Goal: Task Accomplishment & Management: Use online tool/utility

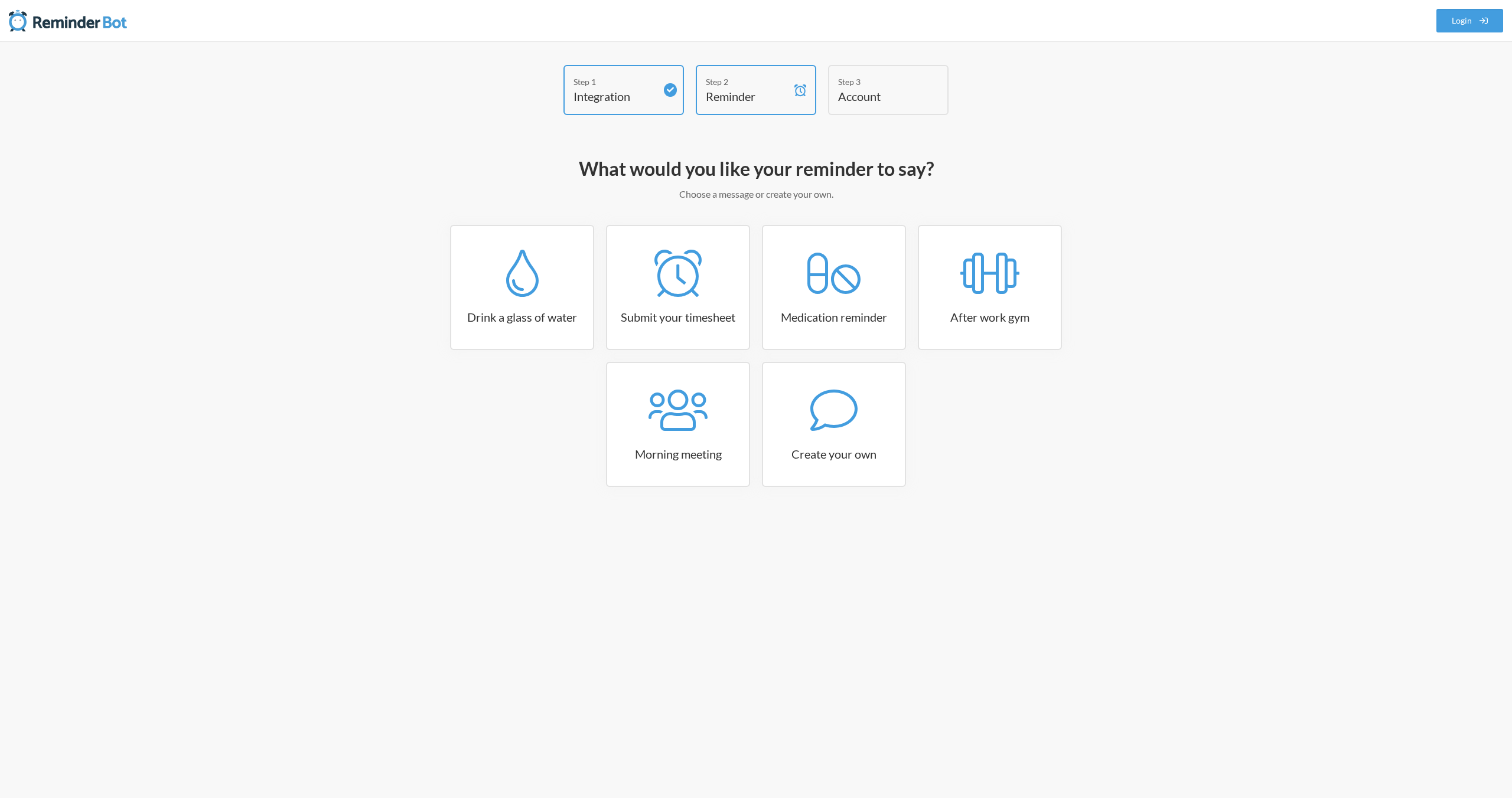
drag, startPoint x: 1229, startPoint y: 215, endPoint x: 1142, endPoint y: 176, distance: 95.3
click at [1227, 214] on div "Step 1 Integration Step 2 Reminder Step 3 Account What would you like your remi…" at bounding box center [756, 419] width 1512 height 757
click at [623, 86] on div "Step 1" at bounding box center [615, 82] width 82 height 12
click at [1097, 183] on div "What would you like your reminder to say? Choose a message or create your own. …" at bounding box center [756, 339] width 685 height 378
click at [505, 305] on link "Drink a glass of water" at bounding box center [522, 288] width 144 height 125
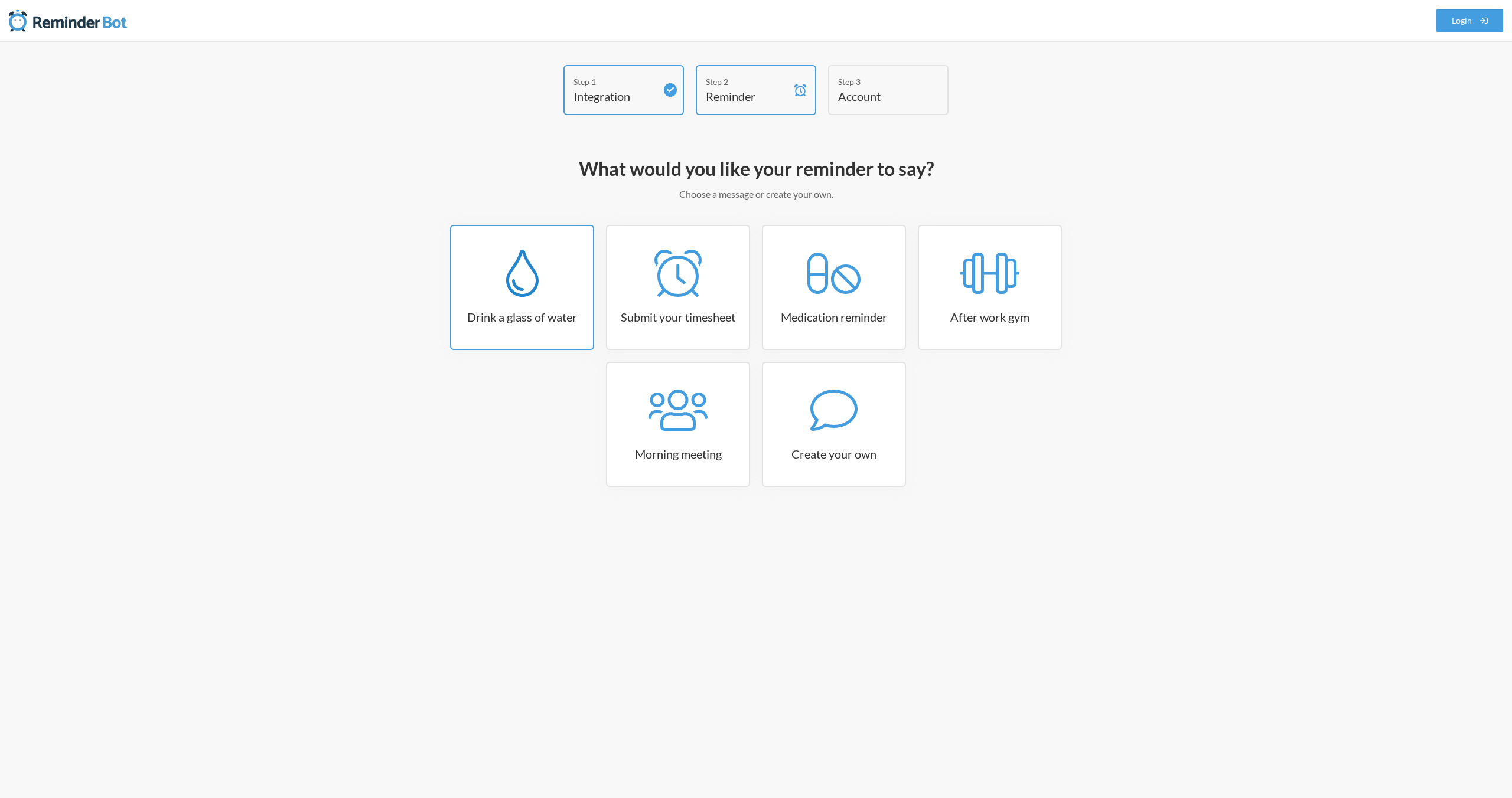
select select "06:30:00"
select select "true"
select select "11:00:00"
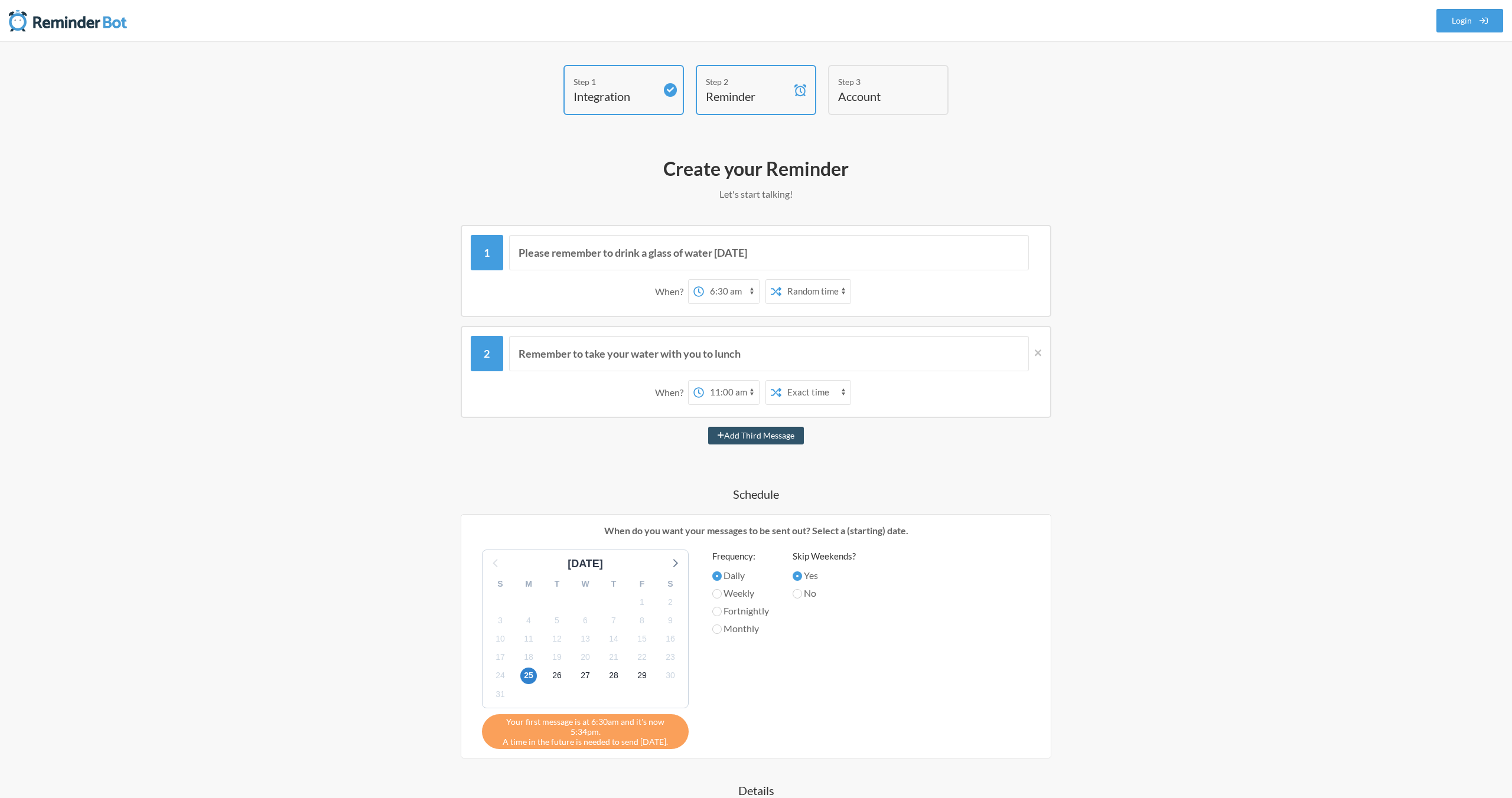
click at [620, 94] on h4 "Integration" at bounding box center [615, 96] width 82 height 17
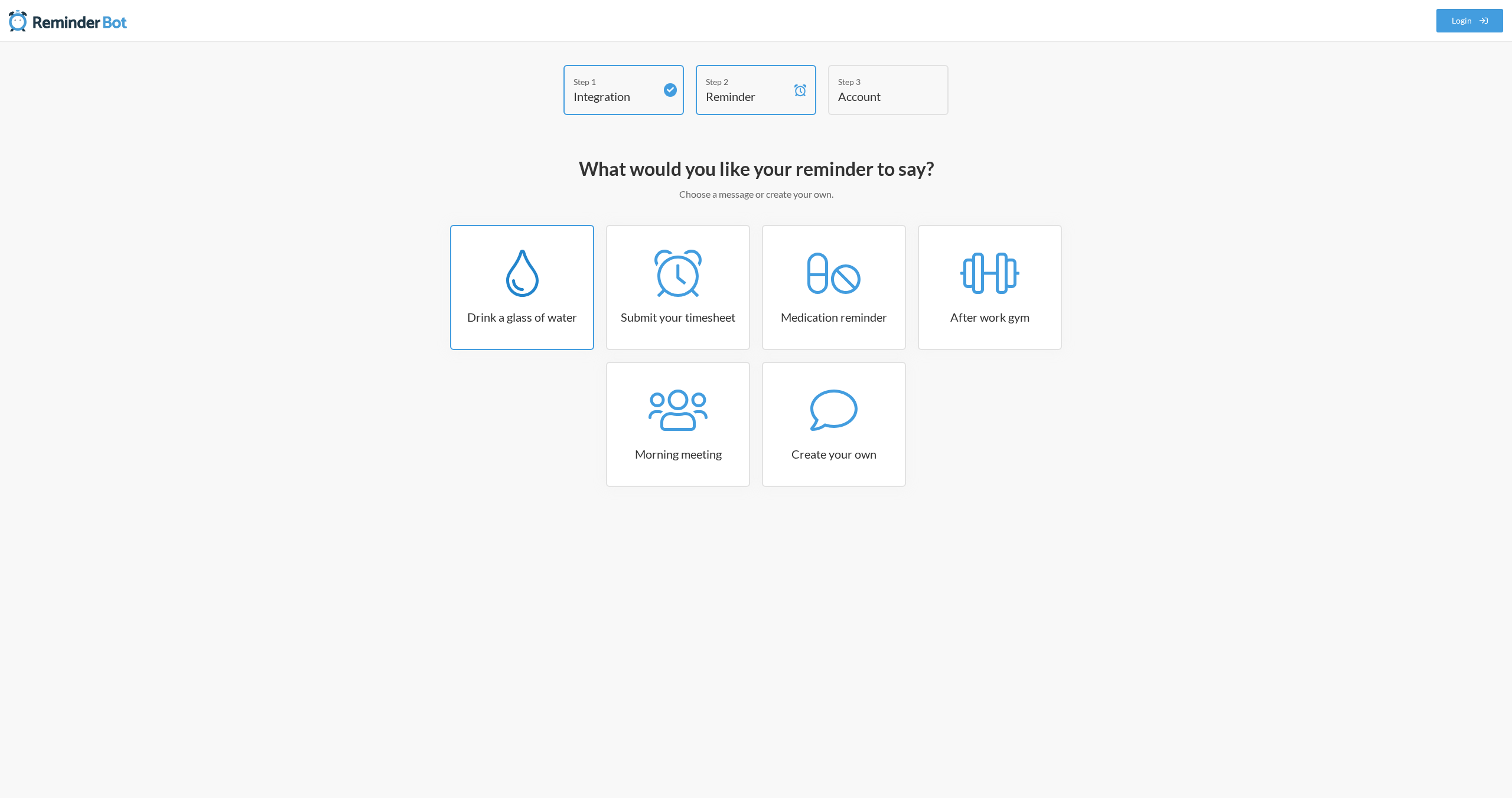
click at [554, 330] on link "Drink a glass of water" at bounding box center [522, 288] width 144 height 125
select select "06:30:00"
select select "true"
select select "11:00:00"
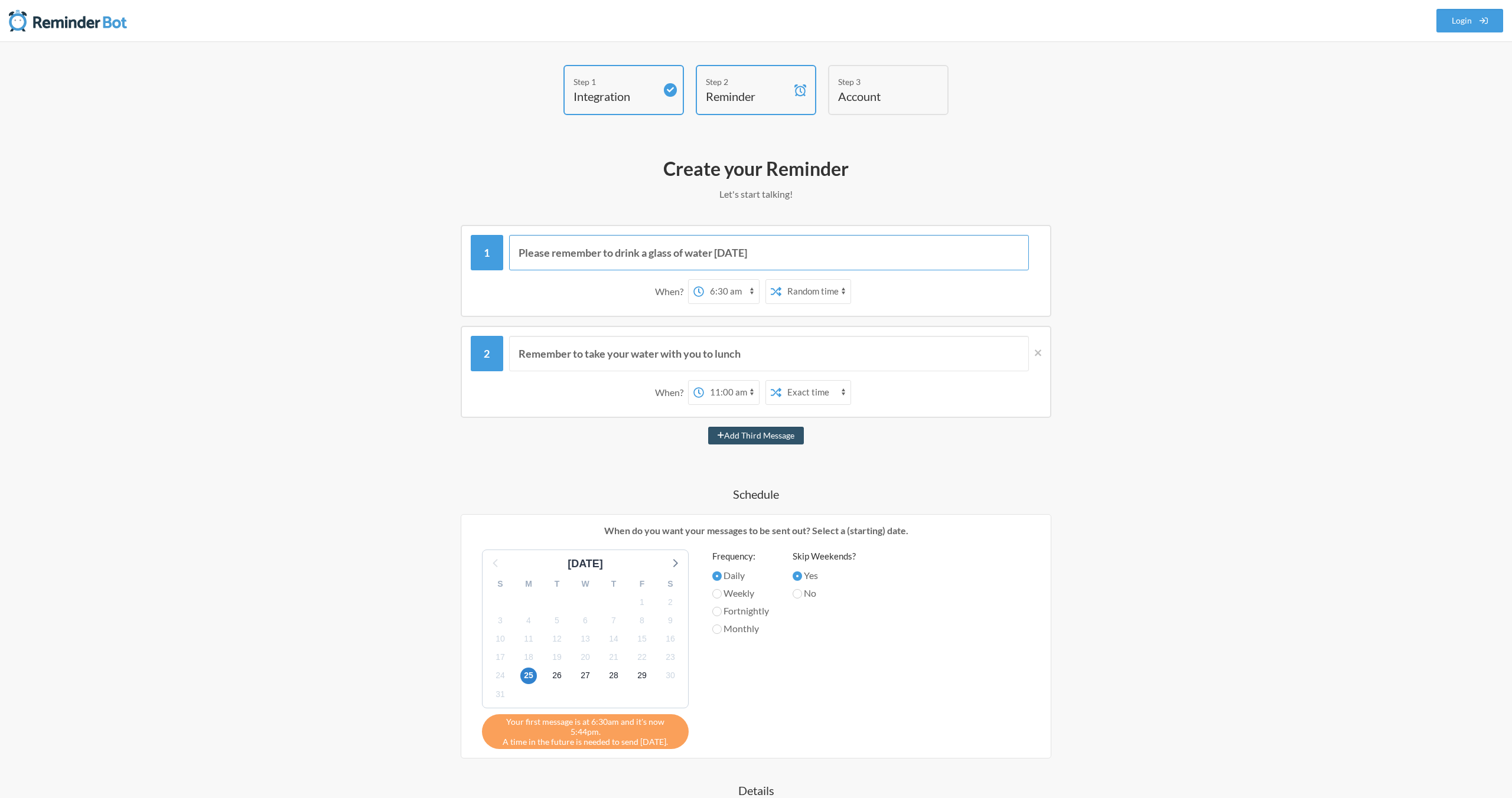
click at [666, 255] on input "Please remember to drink a glass of water [DATE]" at bounding box center [770, 253] width 520 height 36
drag, startPoint x: 795, startPoint y: 253, endPoint x: 488, endPoint y: 250, distance: 307.0
click at [488, 250] on div "Please remember to drink a glass of water [DATE]" at bounding box center [756, 253] width 571 height 36
click at [782, 298] on select "Exact time Random time" at bounding box center [787, 291] width 69 height 23
select select "false"
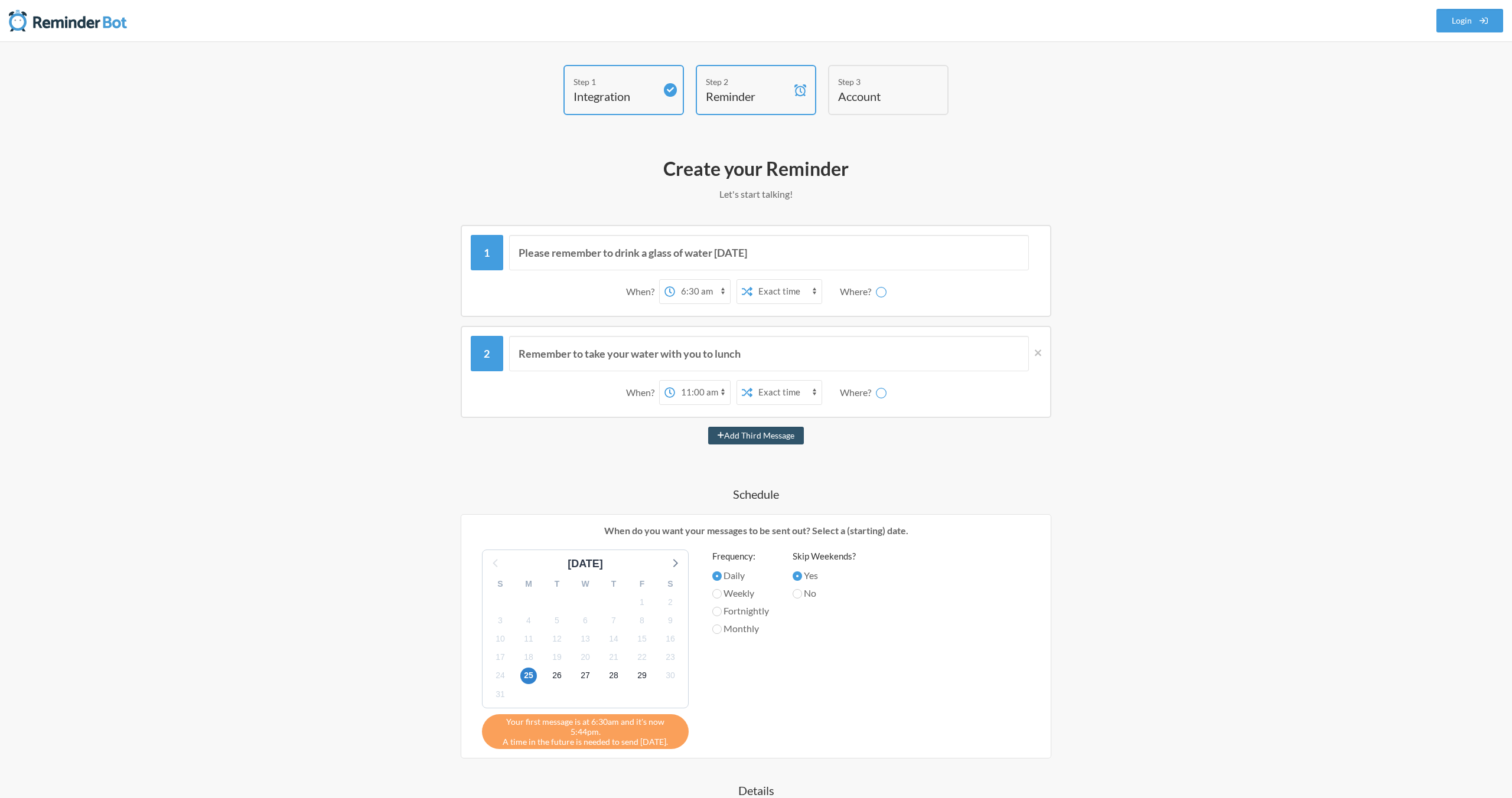
click at [752, 280] on select "Exact time Random time" at bounding box center [787, 291] width 69 height 23
click at [726, 256] on input "Please remember to drink a glass of water [DATE]" at bounding box center [770, 253] width 520 height 36
click at [722, 251] on input "Please remember to drink a glass of water [DATE]" at bounding box center [770, 253] width 520 height 36
type input "order lunch"
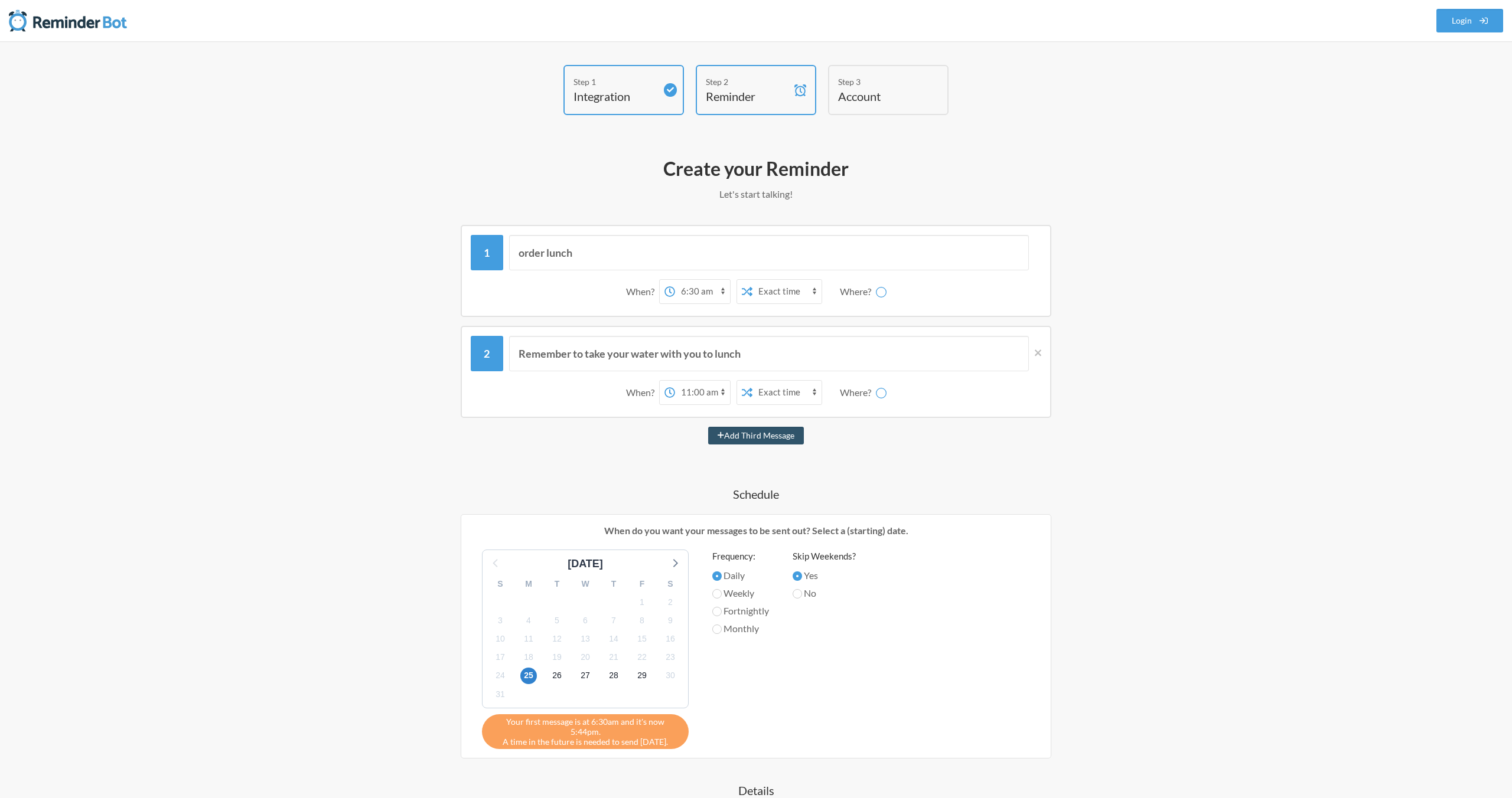
click at [811, 594] on label "No" at bounding box center [824, 593] width 63 height 14
click at [802, 594] on input "No" at bounding box center [797, 593] width 9 height 9
radio input "true"
click at [1040, 355] on icon at bounding box center [1038, 352] width 7 height 7
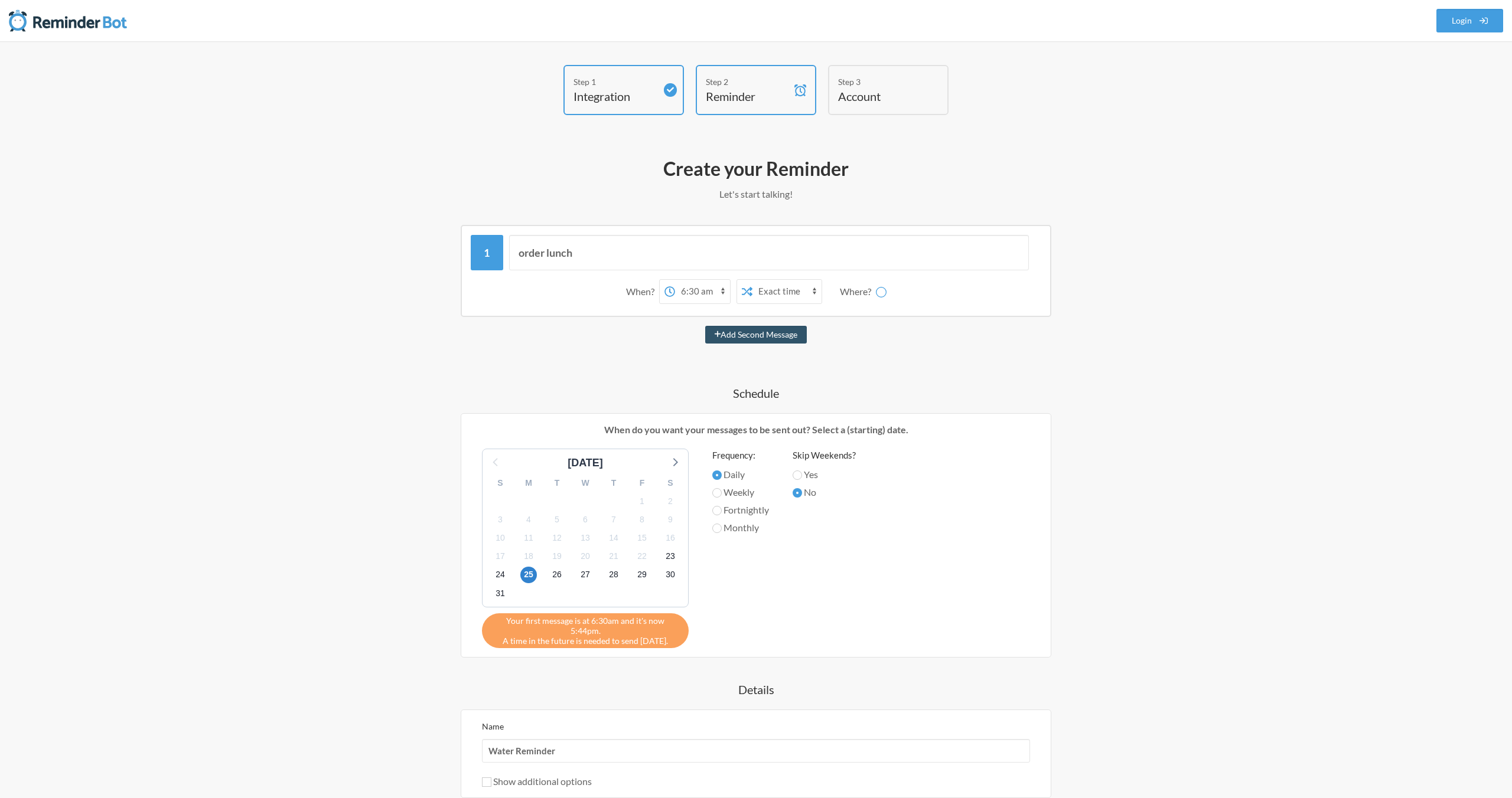
click at [597, 326] on div "Add Second Message" at bounding box center [756, 334] width 685 height 18
click at [854, 289] on div "Where?" at bounding box center [858, 291] width 36 height 25
click at [715, 295] on select "12:00 am 12:15 am 12:30 am 12:45 am 1:00 am 1:15 am 1:30 am 1:45 am 2:00 am 2:1…" at bounding box center [702, 291] width 55 height 23
select select "16:00:00"
click at [675, 280] on select "12:00 am 12:15 am 12:30 am 12:45 am 1:00 am 1:15 am 1:30 am 1:45 am 2:00 am 2:1…" at bounding box center [702, 291] width 55 height 23
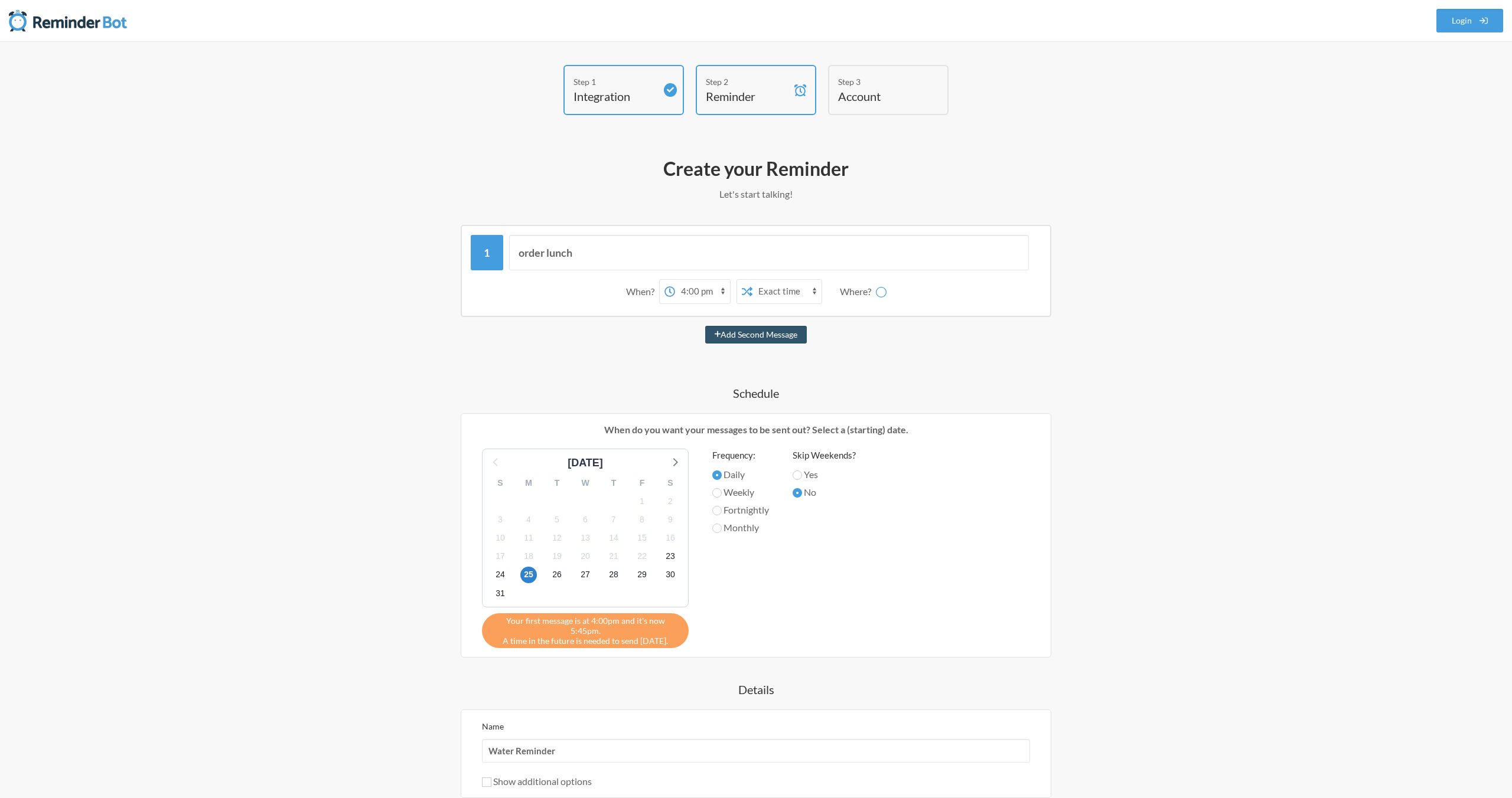
click at [603, 326] on div "Add Second Message" at bounding box center [756, 334] width 685 height 18
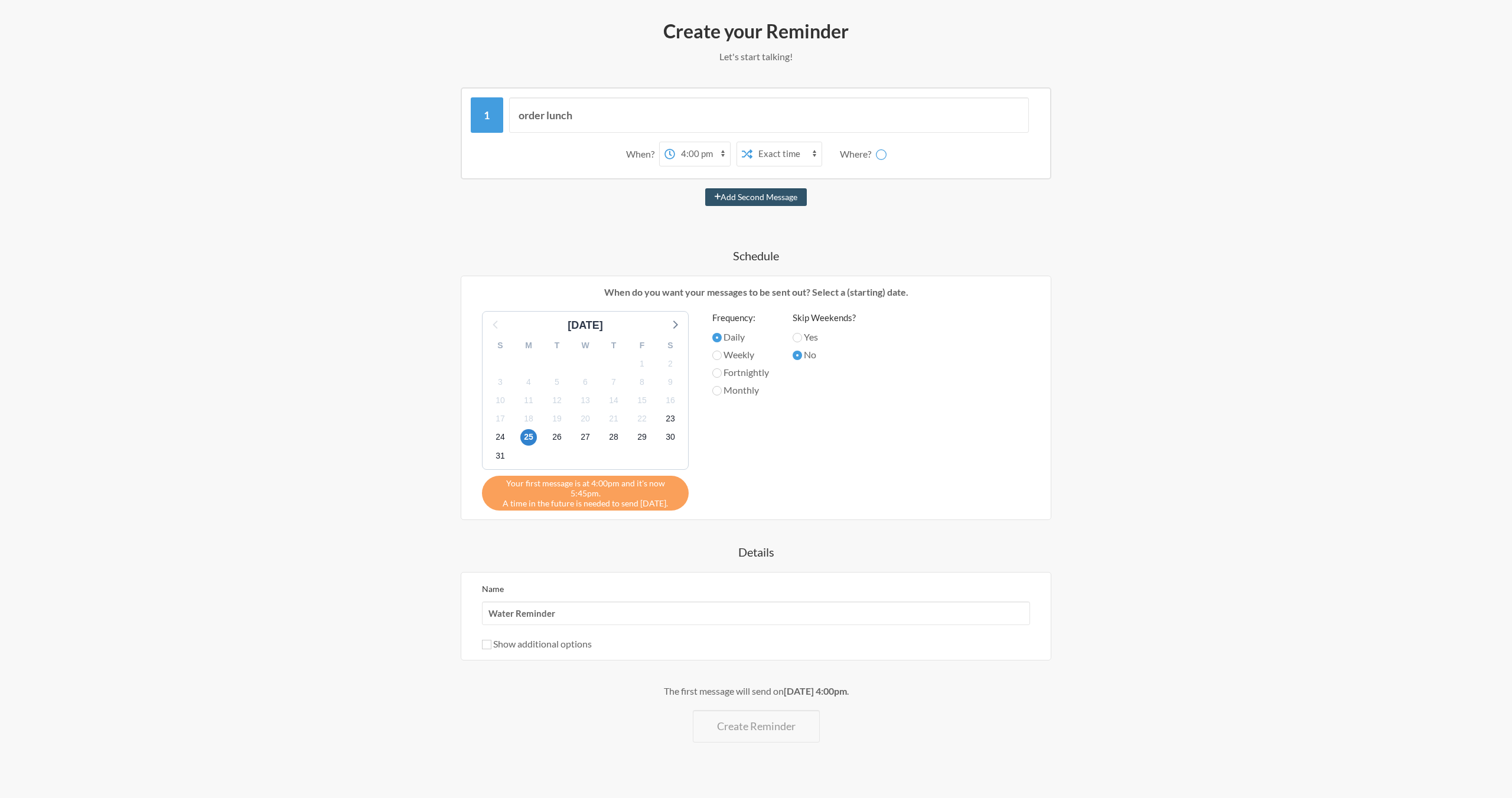
scroll to position [143, 0]
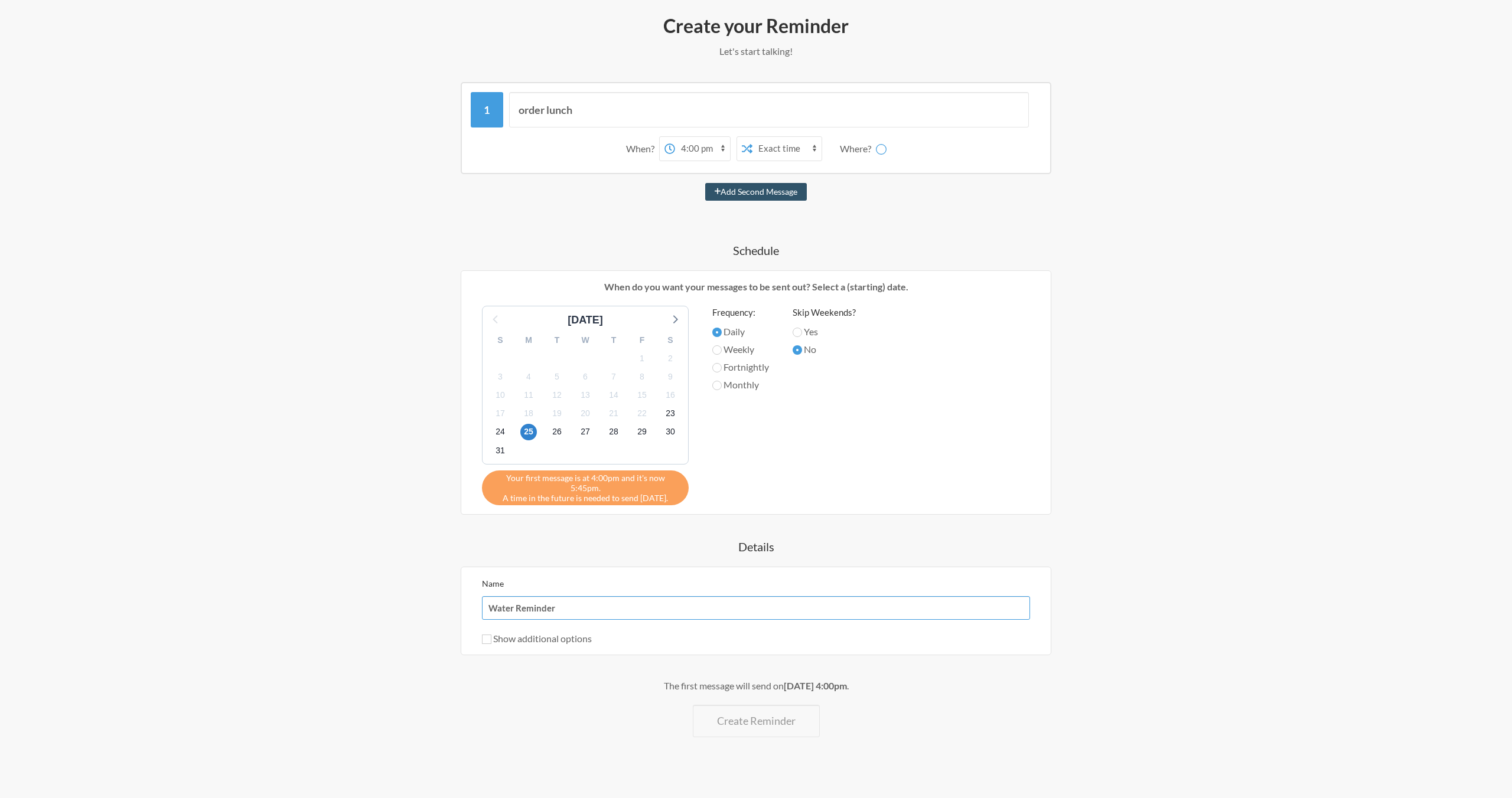
click at [547, 602] on input "Water Reminder" at bounding box center [756, 608] width 548 height 23
type input "Lunch Reminder"
click at [739, 548] on div "order lunch When? 12:00 am 12:15 am 12:30 am 12:45 am 1:00 am 1:15 am 1:30 am 1…" at bounding box center [756, 409] width 685 height 655
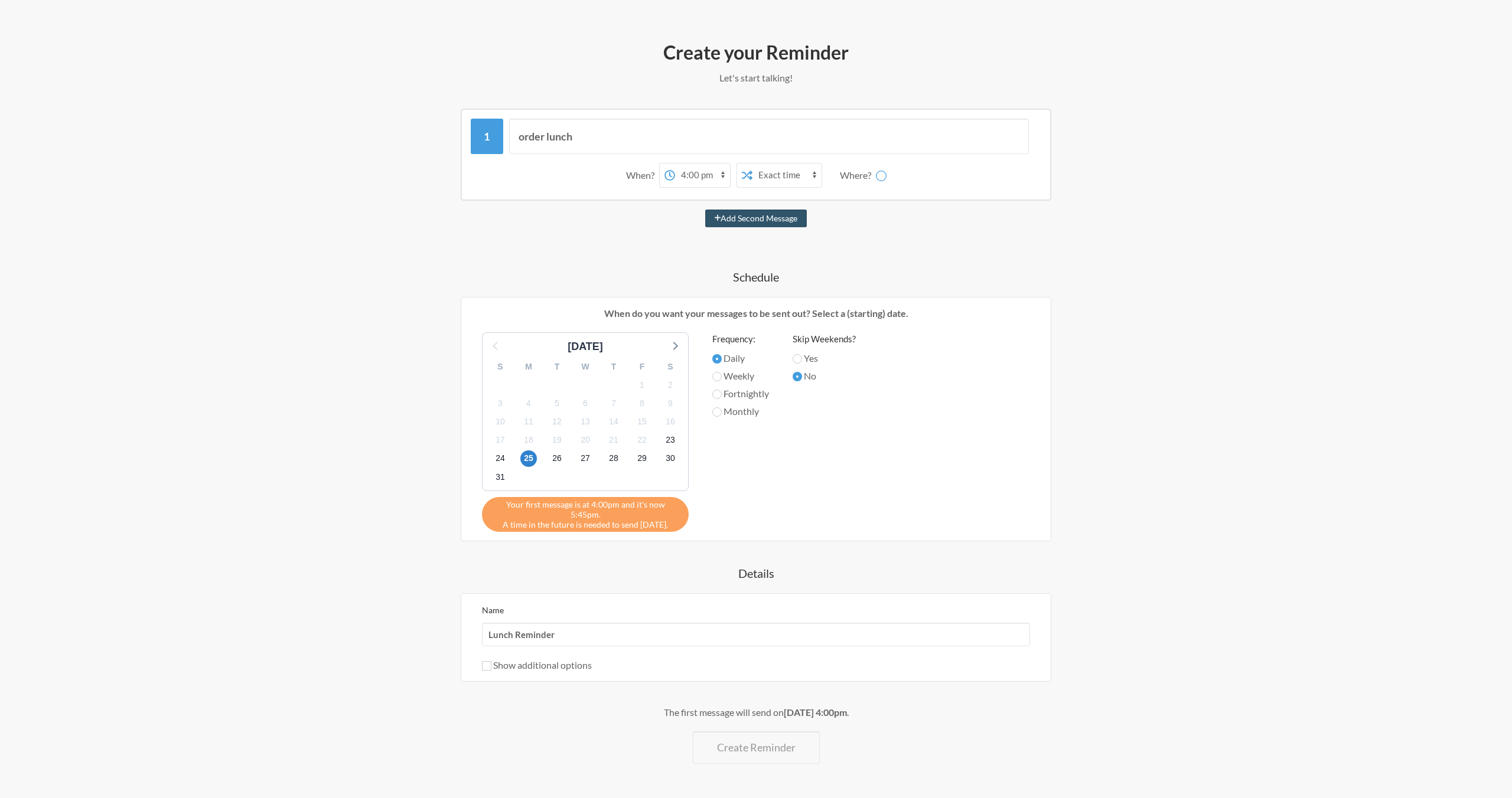
scroll to position [111, 0]
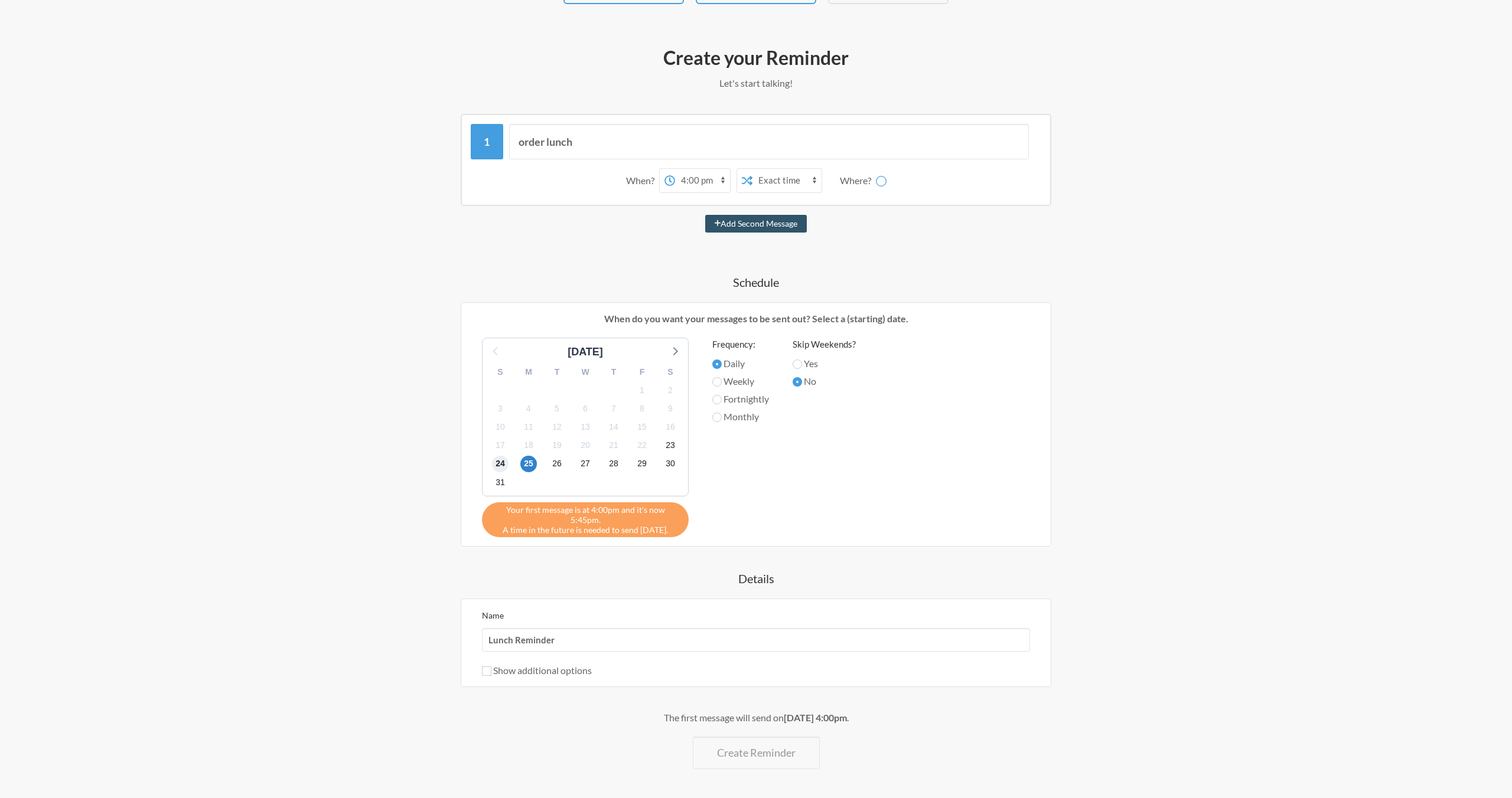
click at [497, 464] on span "24" at bounding box center [500, 464] width 17 height 17
click at [877, 512] on div "[DATE] S M T W T F S 27 28 29 30 31 1 2 3 4 5 6 7 8 9 10 11 12 13 14 15 16 17 1…" at bounding box center [756, 437] width 572 height 200
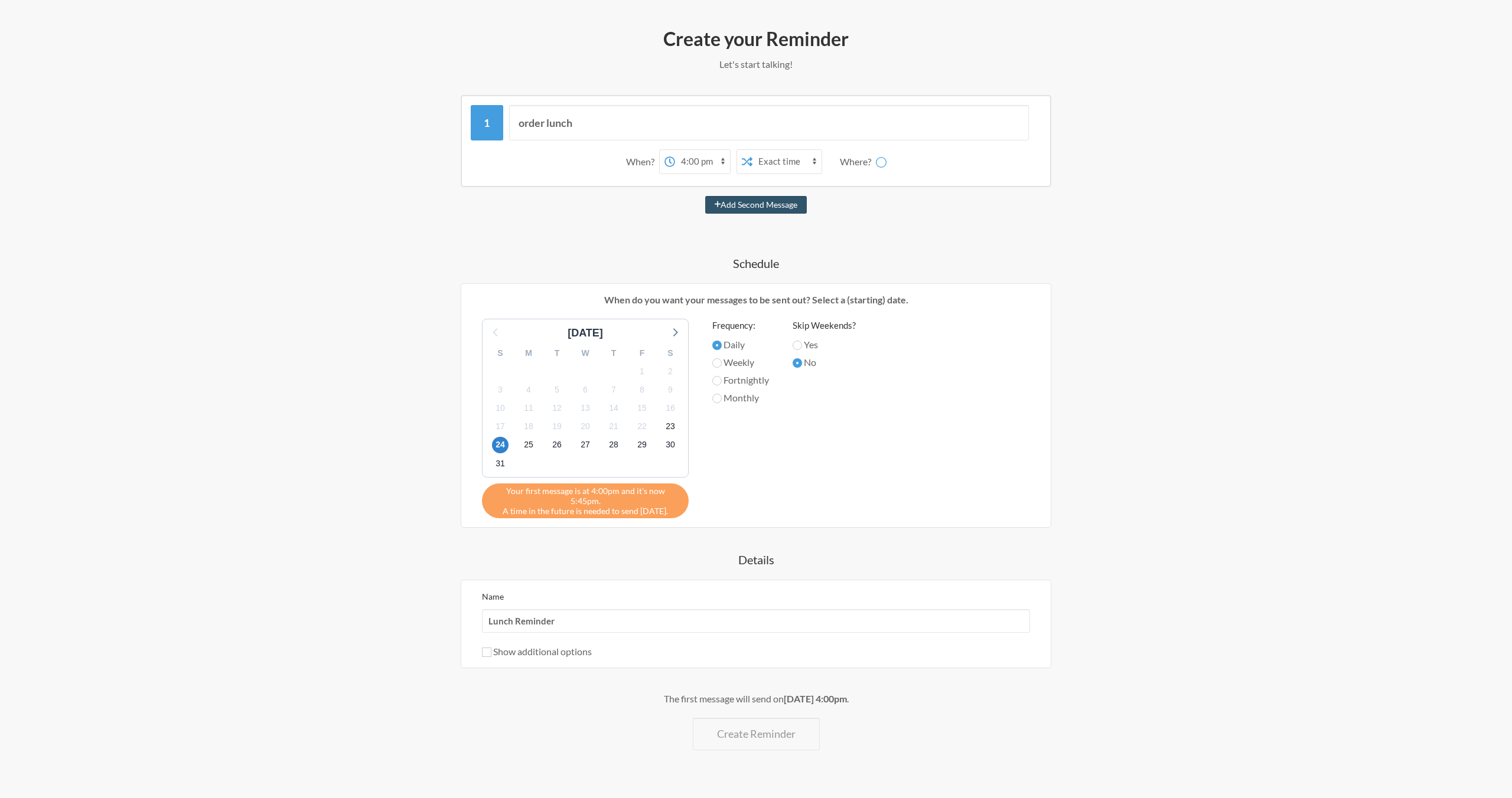
scroll to position [143, 0]
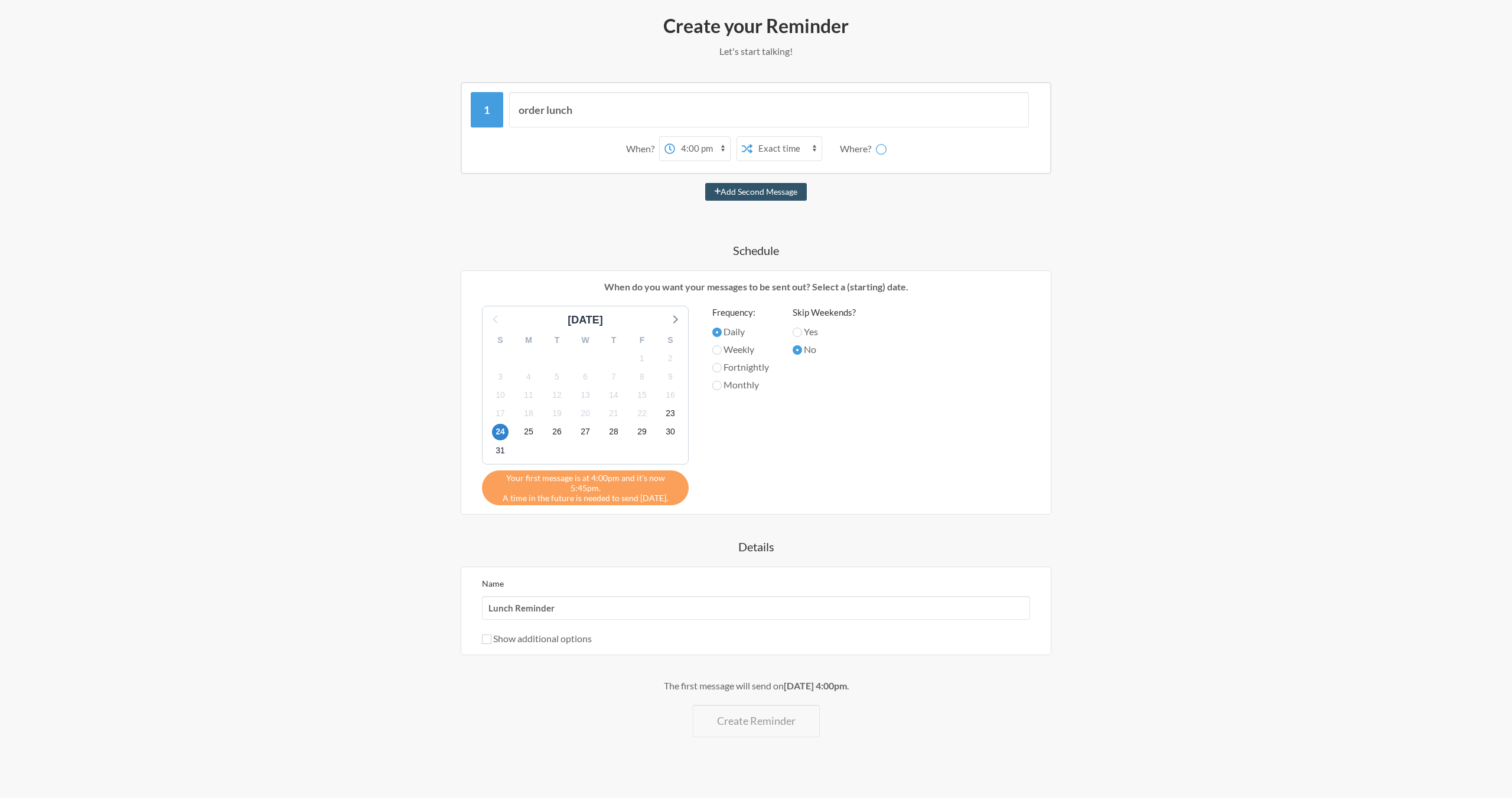
click at [866, 495] on div "When do you want your messages to be sent out? Select a (starting) date. [DATE]…" at bounding box center [756, 393] width 591 height 245
drag, startPoint x: 565, startPoint y: 480, endPoint x: 672, endPoint y: 491, distance: 107.6
click at [672, 491] on div "Your first message is at 4:00pm and it's now 5:45pm. A time in the future is ne…" at bounding box center [586, 488] width 207 height 35
click at [671, 417] on span "23" at bounding box center [670, 414] width 17 height 17
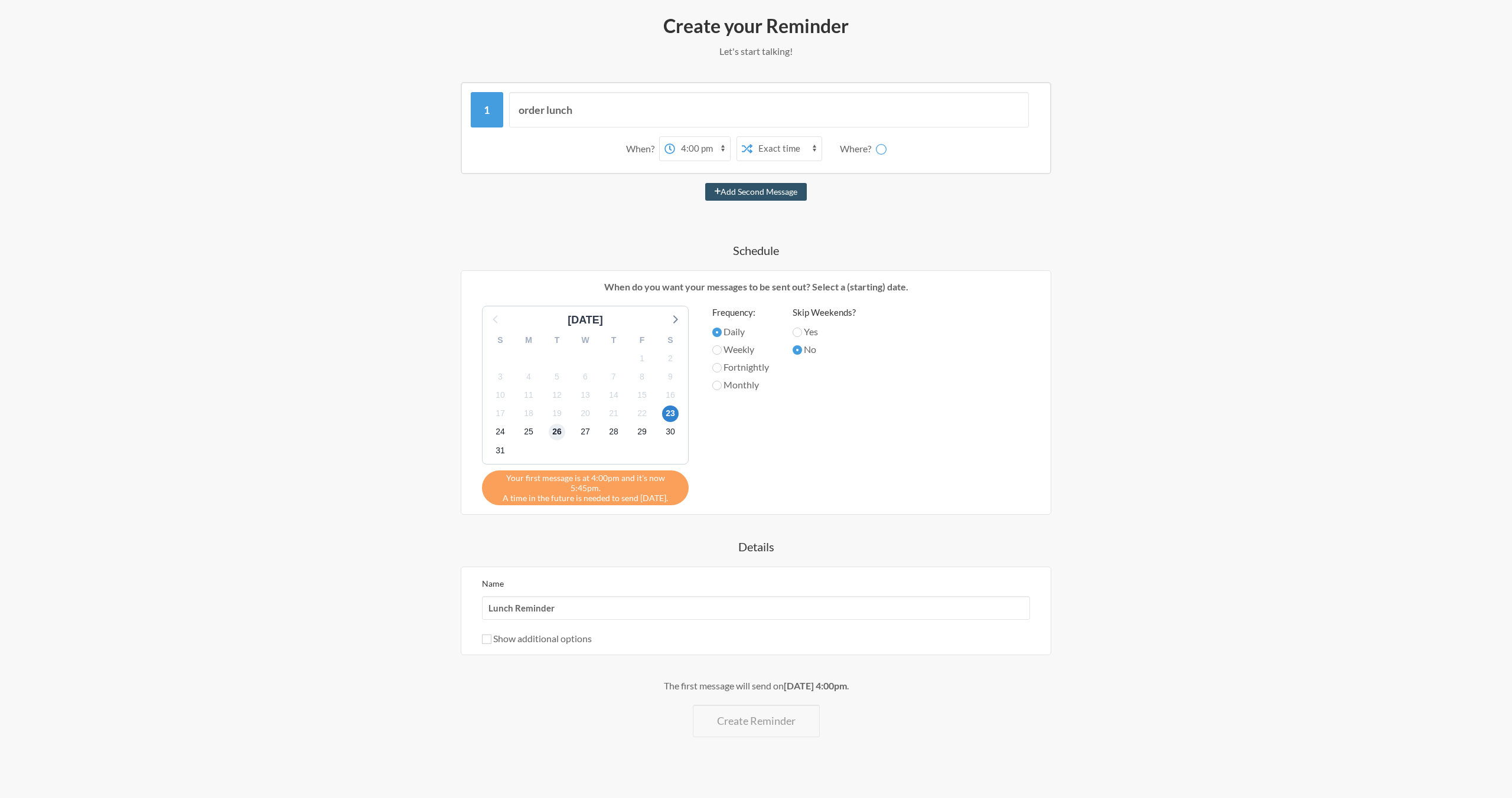
click at [555, 438] on span "26" at bounding box center [557, 432] width 17 height 17
click at [537, 436] on div "25" at bounding box center [528, 432] width 28 height 18
click at [531, 435] on span "25" at bounding box center [528, 432] width 17 height 17
click at [699, 150] on select "12:00 am 12:15 am 12:30 am 12:45 am 1:00 am 1:15 am 1:30 am 1:45 am 2:00 am 2:1…" at bounding box center [702, 149] width 55 height 23
select select "18:00:00"
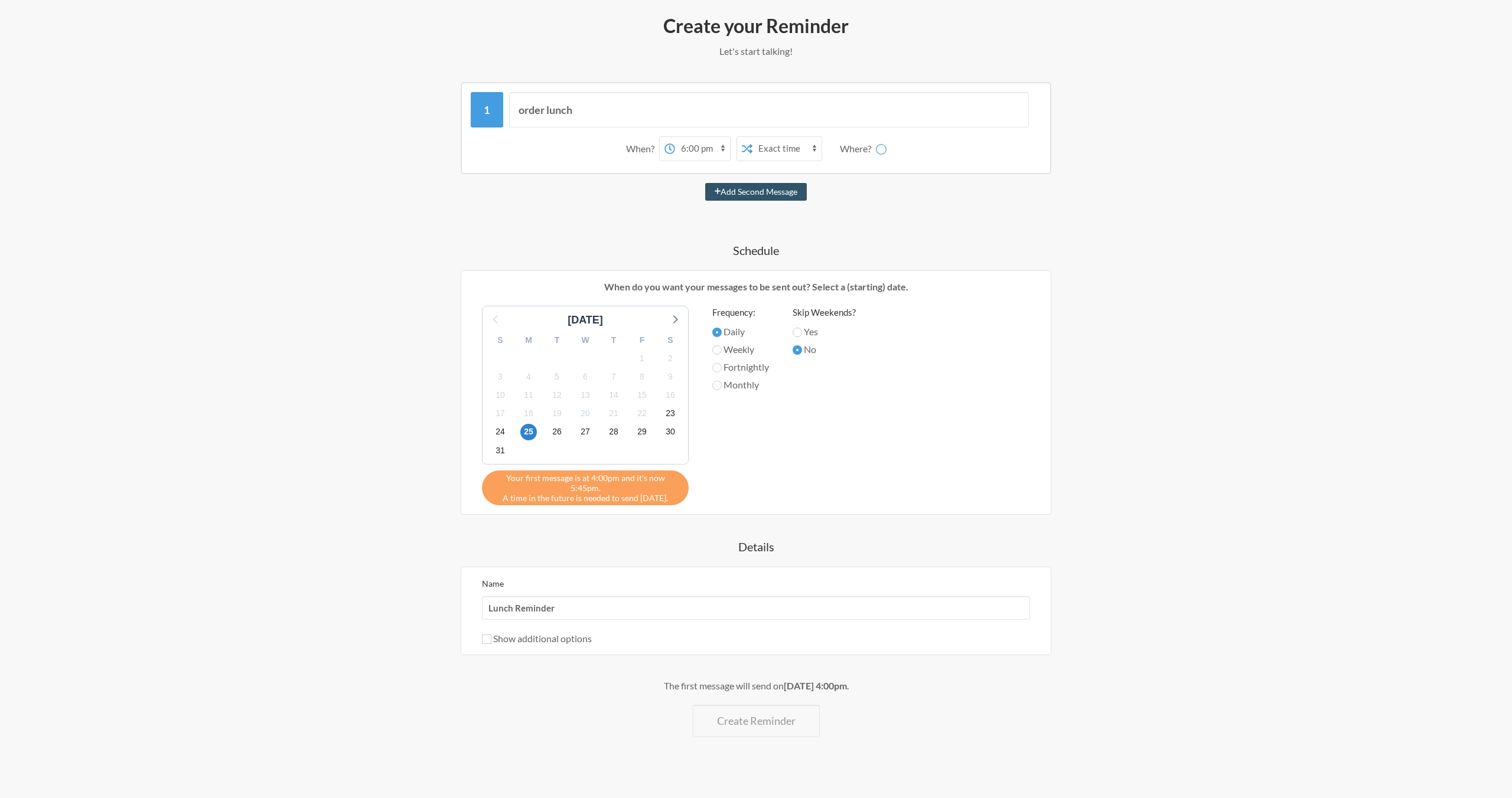
click at [675, 137] on select "12:00 am 12:15 am 12:30 am 12:45 am 1:00 am 1:15 am 1:30 am 1:45 am 2:00 am 2:1…" at bounding box center [702, 149] width 55 height 23
click at [955, 486] on div "[DATE] S M T W T F S 27 28 29 30 31 1 2 3 4 5 6 7 8 9 10 11 12 13 14 15 16 17 1…" at bounding box center [756, 405] width 572 height 200
click at [503, 430] on span "24" at bounding box center [500, 432] width 17 height 17
drag, startPoint x: 583, startPoint y: 488, endPoint x: 552, endPoint y: 483, distance: 31.4
click at [582, 488] on div "Your first message is at 6:00pm and it's now 5:45pm. A time in the future is ne…" at bounding box center [586, 488] width 207 height 35
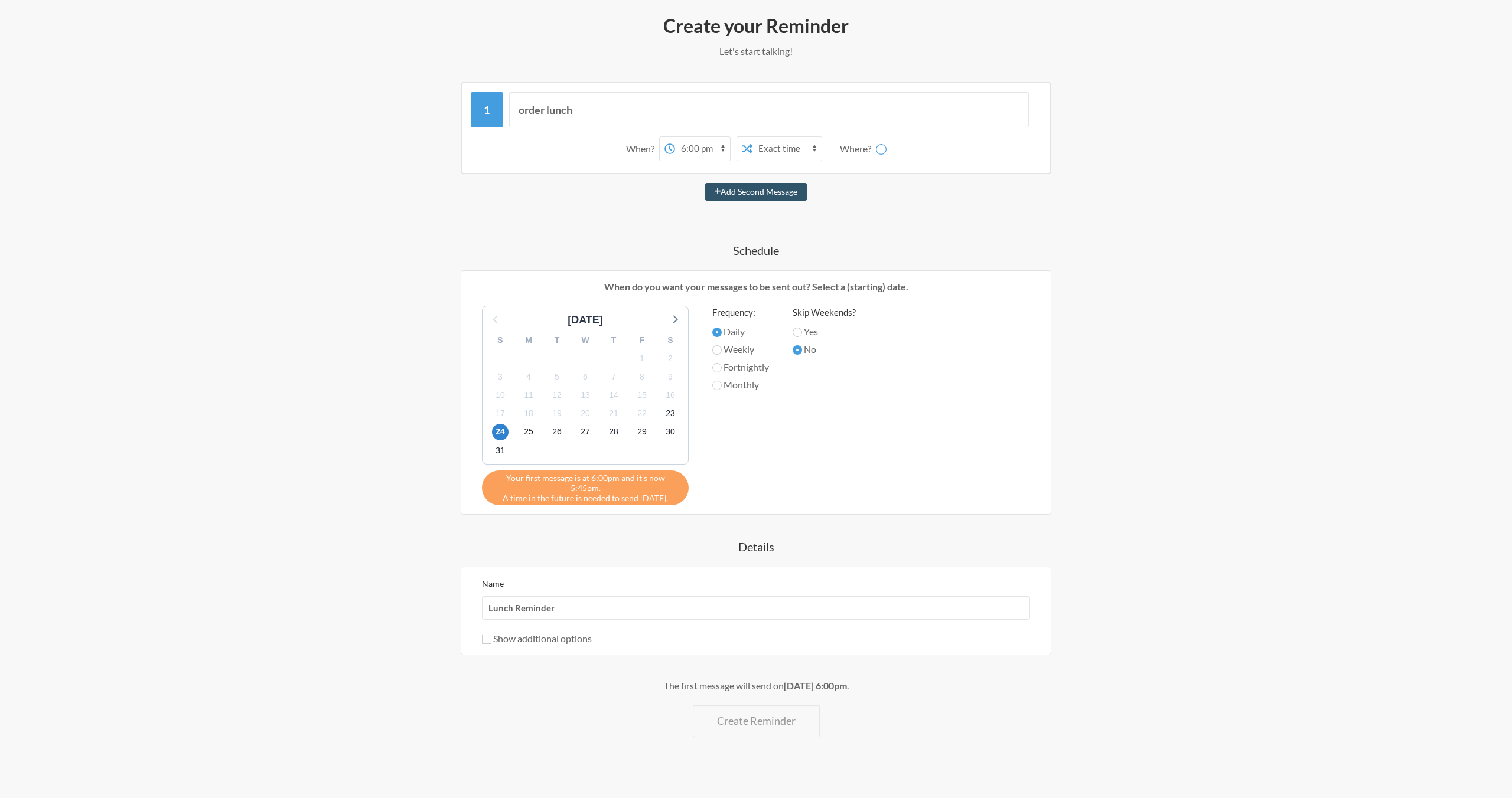
drag, startPoint x: 546, startPoint y: 483, endPoint x: 666, endPoint y: 486, distance: 120.0
click at [666, 486] on div "Your first message is at 6:00pm and it's now 5:45pm. A time in the future is ne…" at bounding box center [586, 488] width 207 height 35
drag, startPoint x: 666, startPoint y: 486, endPoint x: 729, endPoint y: 395, distance: 110.7
click at [666, 486] on div "Your first message is at 6:00pm and it's now 5:45pm. A time in the future is ne…" at bounding box center [586, 488] width 207 height 35
click at [749, 347] on label "Weekly" at bounding box center [741, 349] width 57 height 14
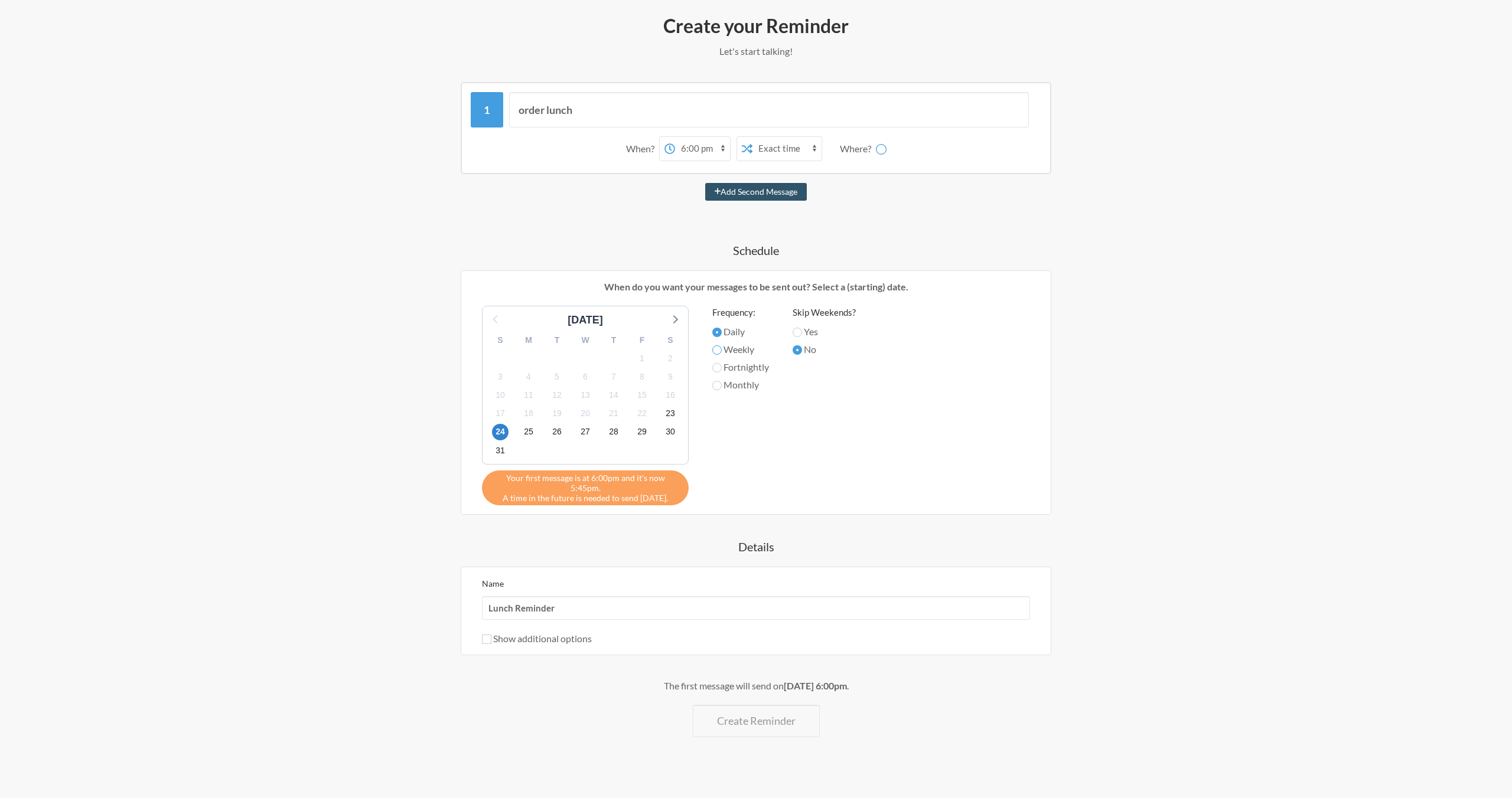
click at [722, 347] on input "Weekly" at bounding box center [717, 350] width 9 height 9
radio input "true"
click at [745, 369] on label "Fortnightly" at bounding box center [741, 367] width 57 height 14
click at [722, 369] on input "Fortnightly" at bounding box center [717, 368] width 9 height 9
radio input "true"
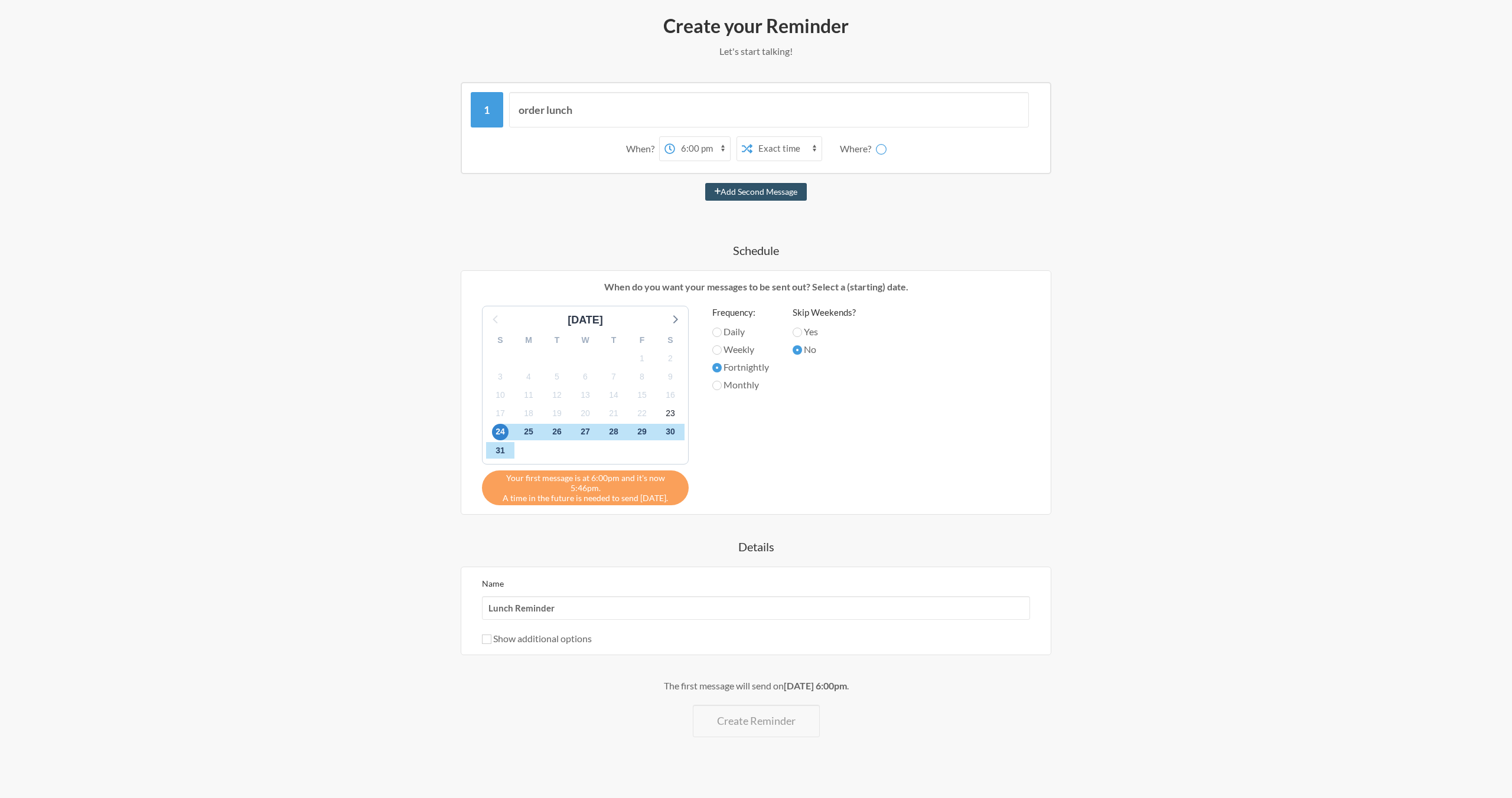
click at [743, 383] on label "Monthly" at bounding box center [741, 385] width 57 height 14
click at [722, 383] on input "Monthly" at bounding box center [717, 385] width 9 height 9
radio input "true"
click at [739, 339] on div "Daily" at bounding box center [741, 333] width 57 height 18
click at [738, 344] on label "Weekly" at bounding box center [741, 349] width 57 height 14
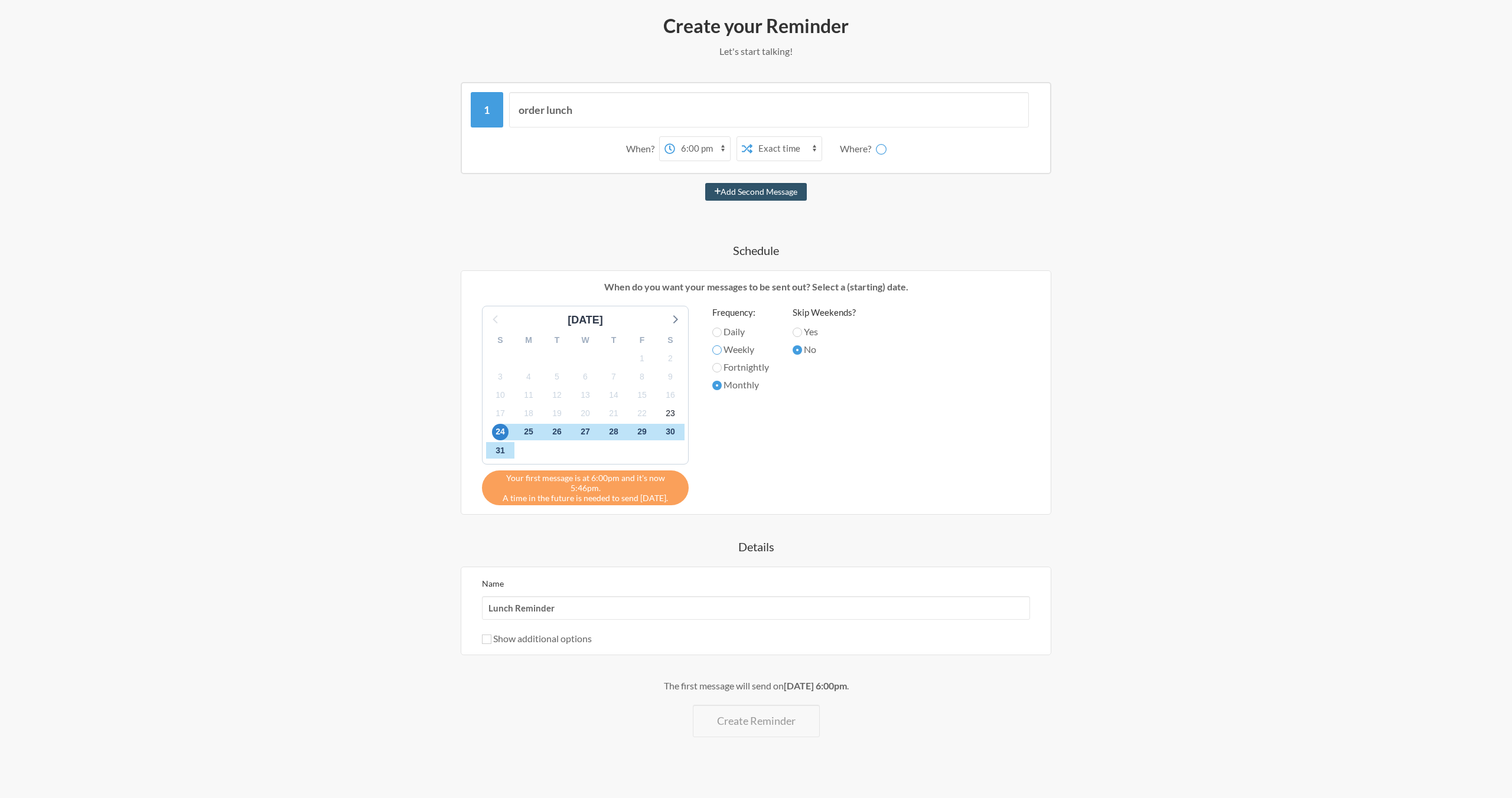
click at [722, 346] on input "Weekly" at bounding box center [717, 350] width 9 height 9
radio input "true"
click at [736, 323] on div "Frequency: Daily Weekly Fortnightly Monthly" at bounding box center [741, 402] width 57 height 194
click at [733, 327] on label "Daily" at bounding box center [741, 331] width 57 height 14
click at [722, 328] on input "Daily" at bounding box center [717, 332] width 9 height 9
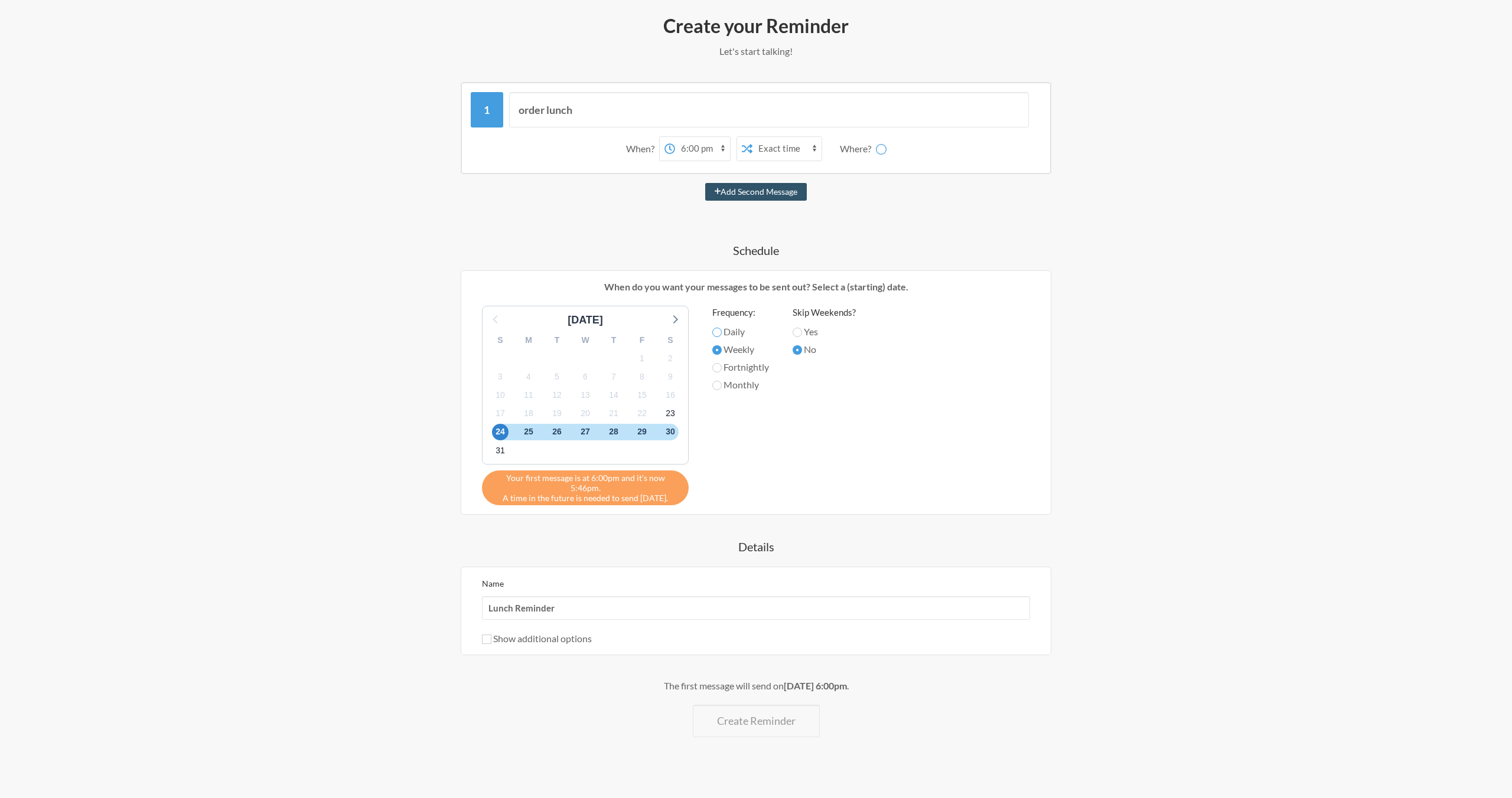
radio input "true"
click at [821, 330] on label "Yes" at bounding box center [824, 331] width 63 height 14
click at [802, 330] on input "Yes" at bounding box center [797, 332] width 9 height 9
radio input "true"
click at [806, 349] on label "No" at bounding box center [824, 349] width 63 height 14
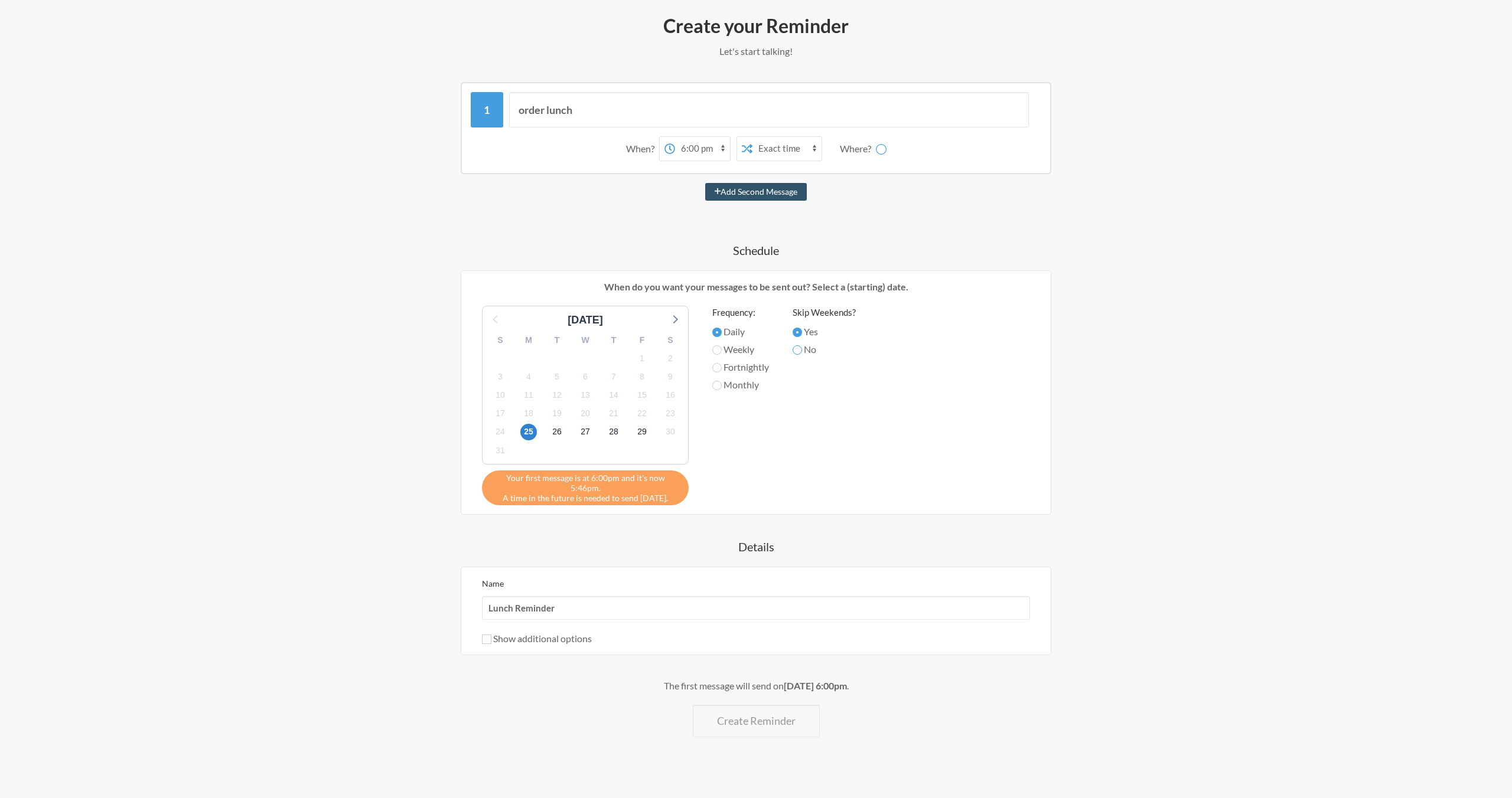
click at [802, 349] on input "No" at bounding box center [797, 350] width 9 height 9
radio input "true"
click at [492, 432] on span "24" at bounding box center [500, 432] width 17 height 17
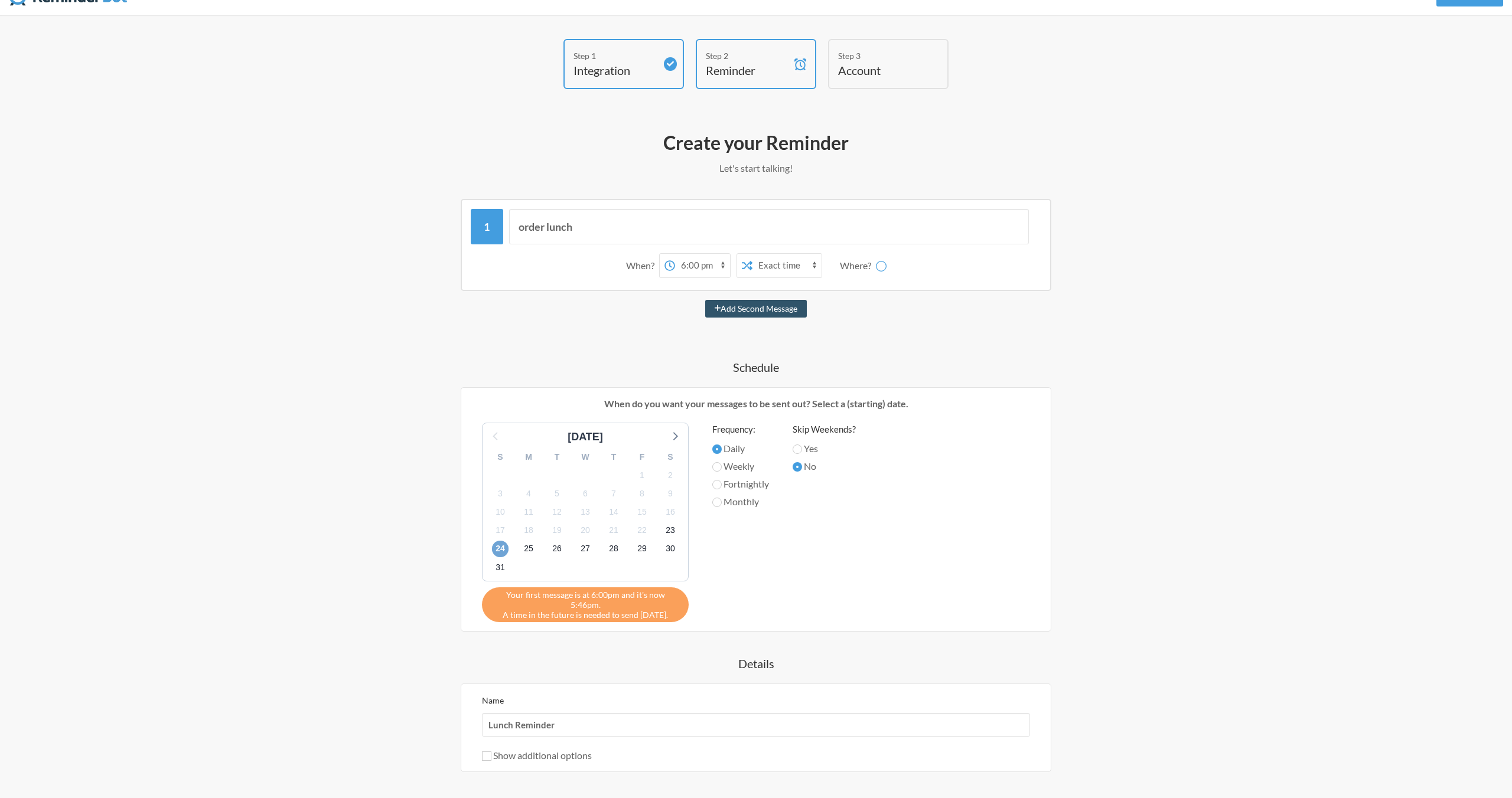
scroll to position [23, 0]
drag, startPoint x: 968, startPoint y: 313, endPoint x: 886, endPoint y: 280, distance: 88.4
click at [940, 302] on div "Add Second Message" at bounding box center [756, 311] width 685 height 18
click at [855, 271] on div "Where?" at bounding box center [858, 268] width 36 height 25
click at [866, 271] on div "Where?" at bounding box center [858, 268] width 36 height 25
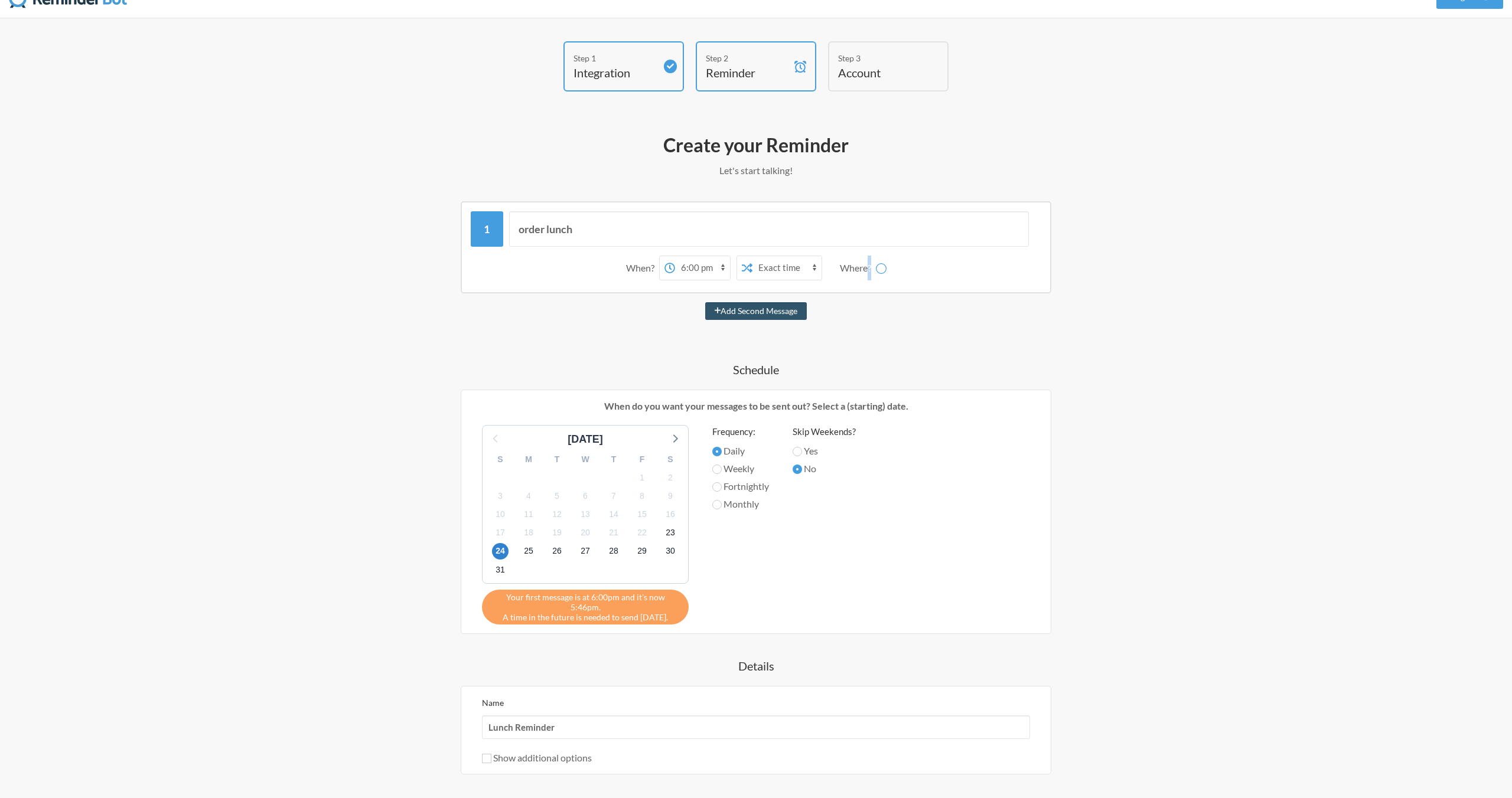
click at [866, 271] on div "Where?" at bounding box center [858, 268] width 36 height 25
click at [779, 63] on div "Step 2" at bounding box center [747, 58] width 82 height 12
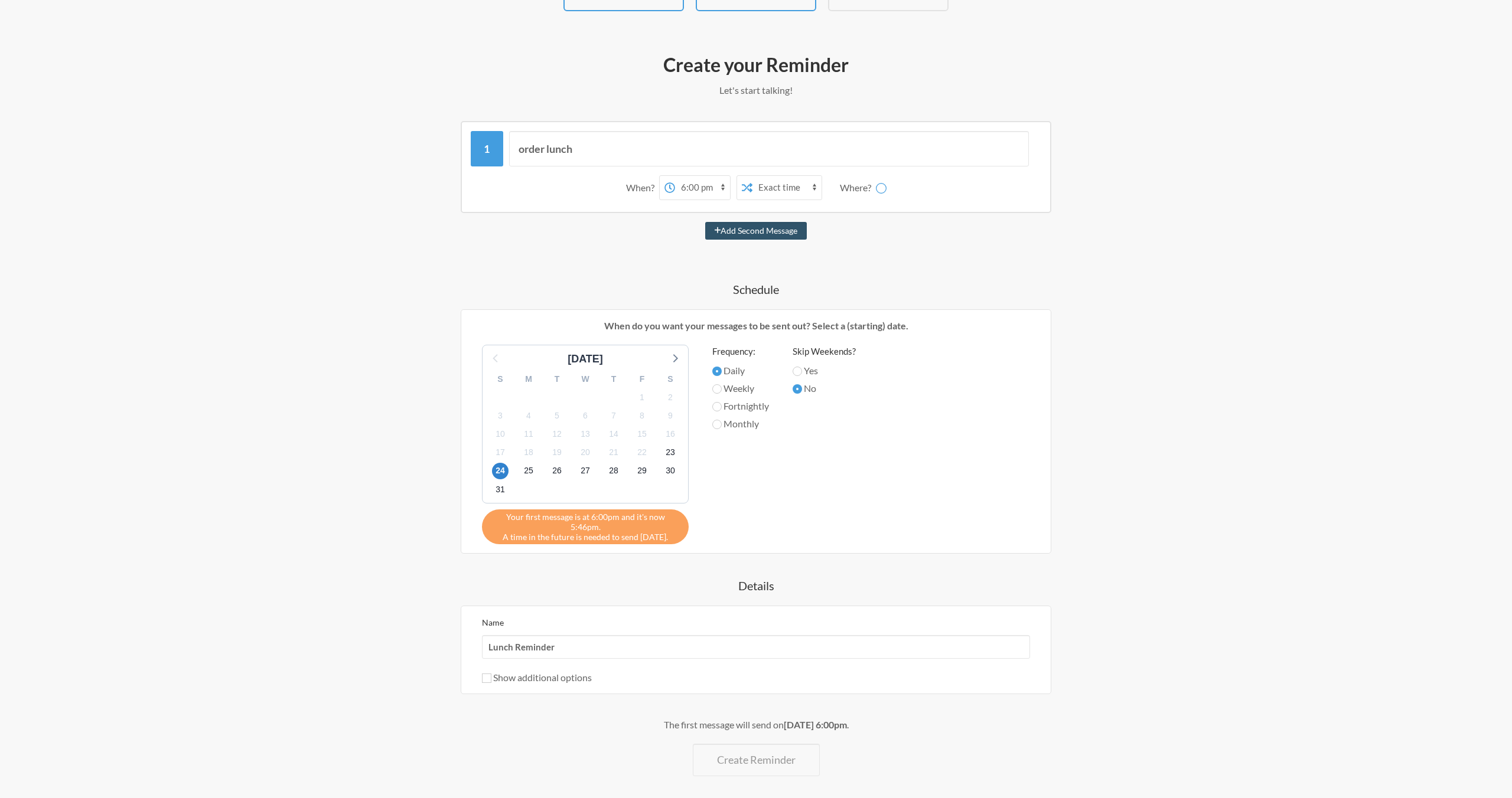
scroll to position [143, 0]
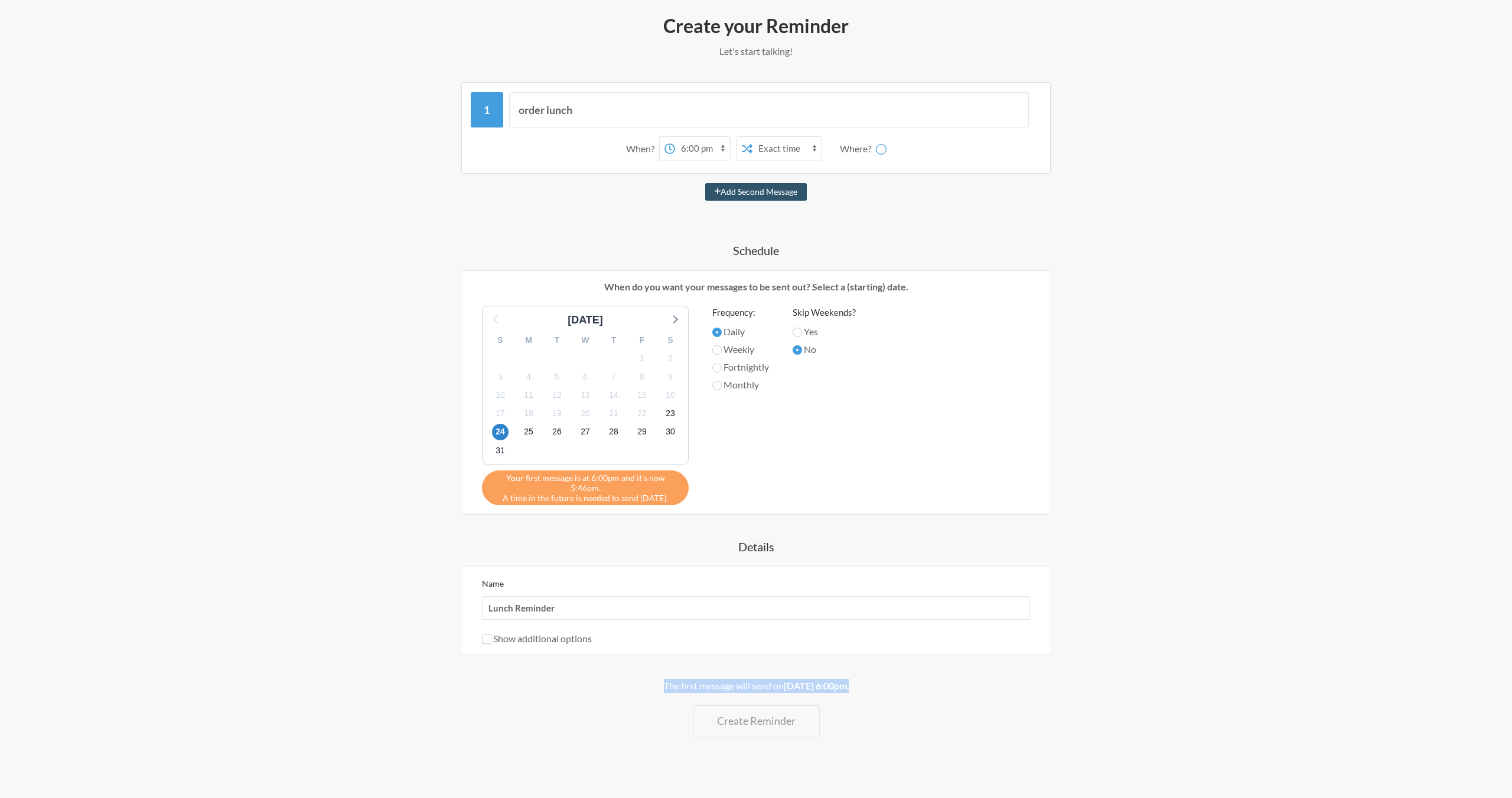
drag, startPoint x: 702, startPoint y: 676, endPoint x: 888, endPoint y: 674, distance: 186.0
click at [888, 679] on div "The first message will send on [DATE] 6:00pm ." at bounding box center [756, 685] width 685 height 14
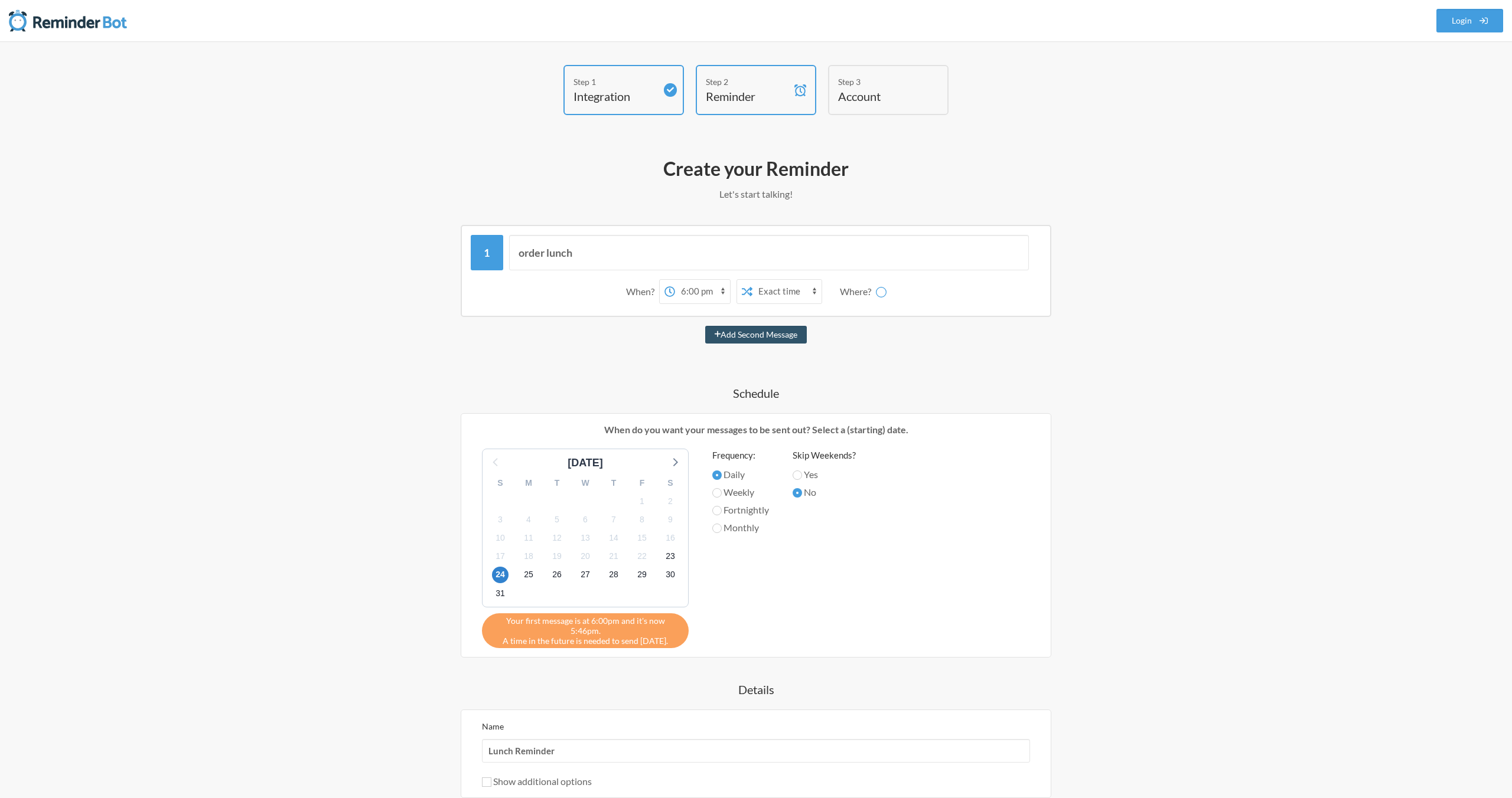
drag, startPoint x: 867, startPoint y: 89, endPoint x: 780, endPoint y: 103, distance: 88.1
click at [863, 89] on h4 "Account" at bounding box center [880, 96] width 82 height 17
click at [619, 94] on h4 "Integration" at bounding box center [615, 96] width 82 height 17
